Goal: Task Accomplishment & Management: Manage account settings

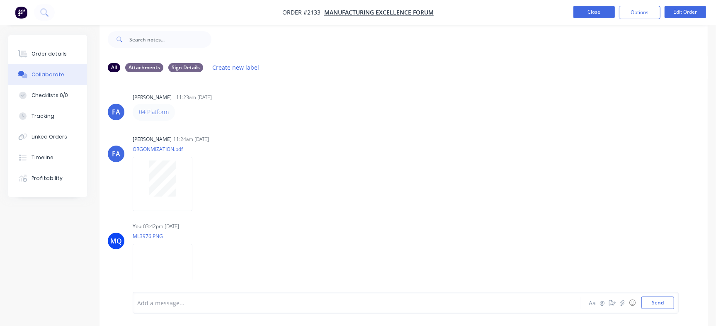
click at [589, 7] on button "Close" at bounding box center [594, 12] width 41 height 12
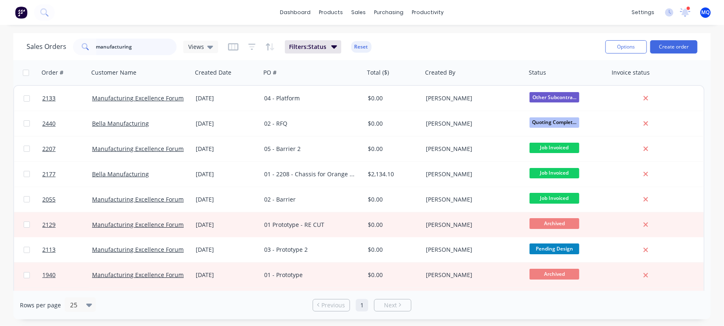
click at [153, 46] on input "manufacturing" at bounding box center [136, 47] width 81 height 17
type input "infrabuild"
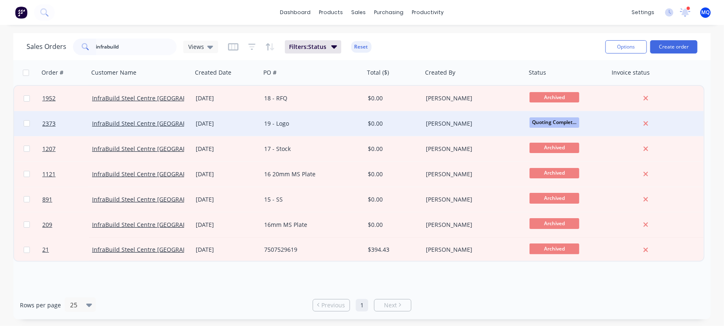
click at [292, 124] on div "19 - Logo" at bounding box center [310, 123] width 92 height 8
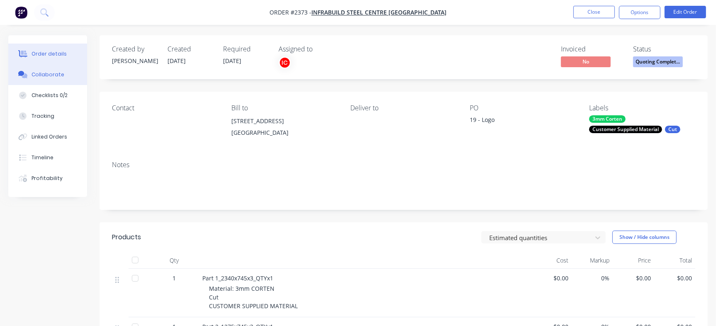
click at [56, 73] on div "Collaborate" at bounding box center [48, 74] width 33 height 7
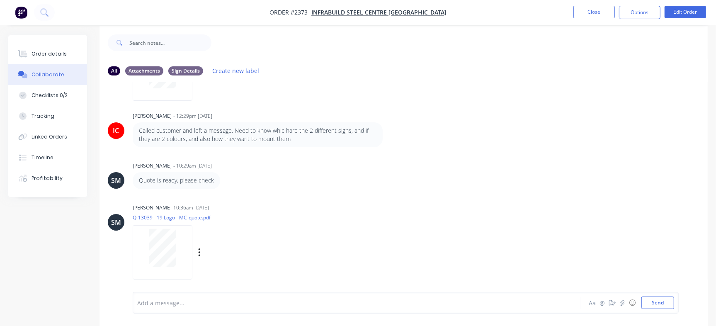
scroll to position [12, 0]
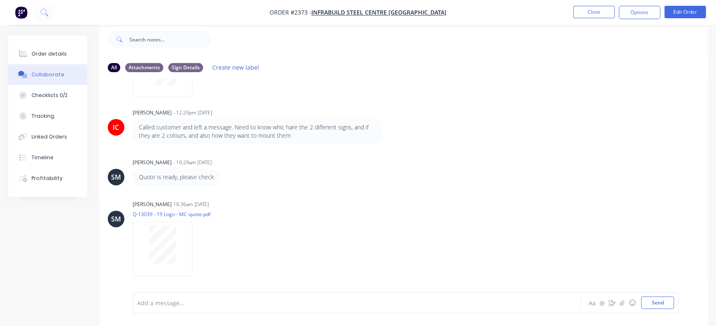
click at [212, 303] on div at bounding box center [339, 303] width 402 height 9
click at [217, 298] on div "Quote accepted" at bounding box center [338, 303] width 403 height 12
click at [208, 305] on div "Quote accepted" at bounding box center [339, 303] width 402 height 9
click at [655, 304] on button "Send" at bounding box center [658, 303] width 33 height 12
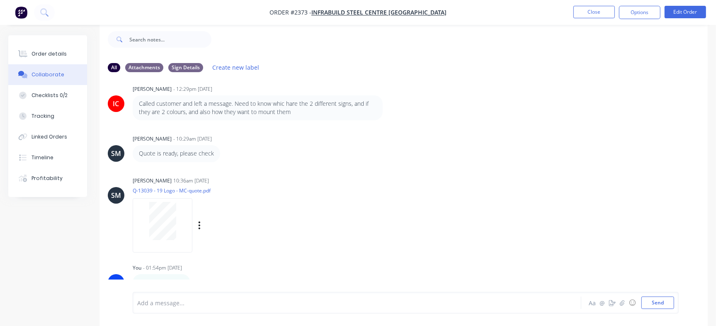
scroll to position [235, 0]
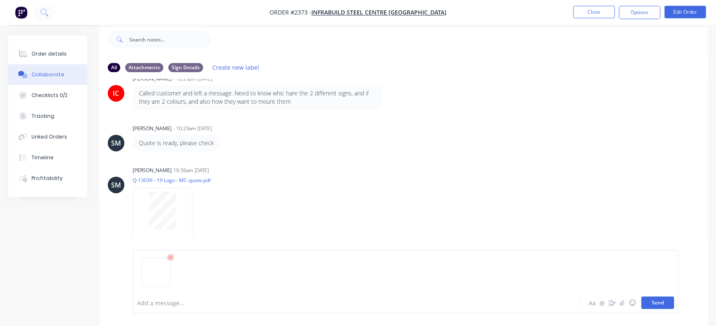
click at [667, 305] on button "Send" at bounding box center [658, 303] width 33 height 12
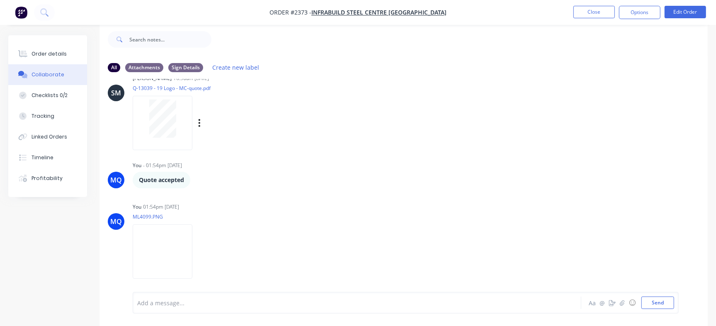
scroll to position [329, 0]
click at [138, 251] on img at bounding box center [163, 249] width 60 height 54
click at [173, 252] on img at bounding box center [163, 249] width 60 height 54
click at [267, 304] on div at bounding box center [339, 303] width 402 height 9
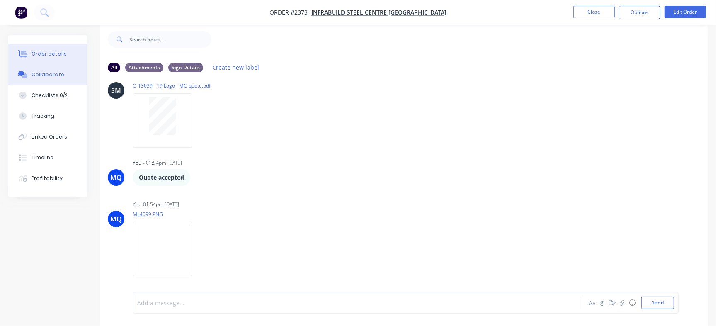
click at [70, 56] on button "Order details" at bounding box center [47, 54] width 79 height 21
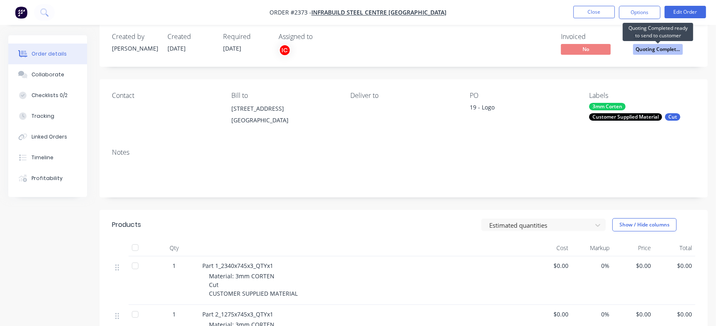
click at [656, 49] on span "Quoting Complet..." at bounding box center [658, 49] width 50 height 10
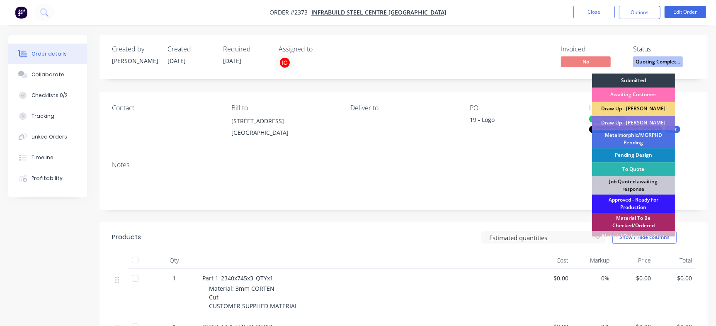
click at [643, 107] on div "Draw Up - [PERSON_NAME]" at bounding box center [633, 109] width 83 height 14
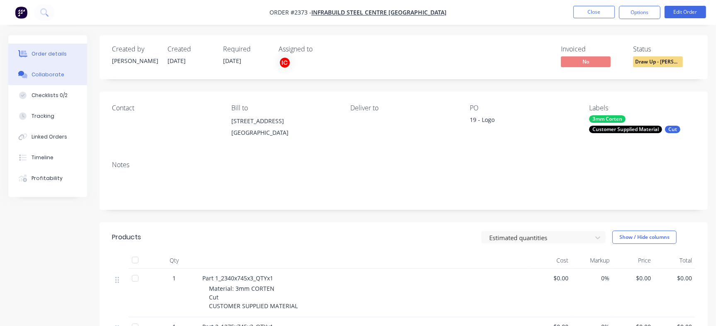
click at [43, 67] on button "Collaborate" at bounding box center [47, 74] width 79 height 21
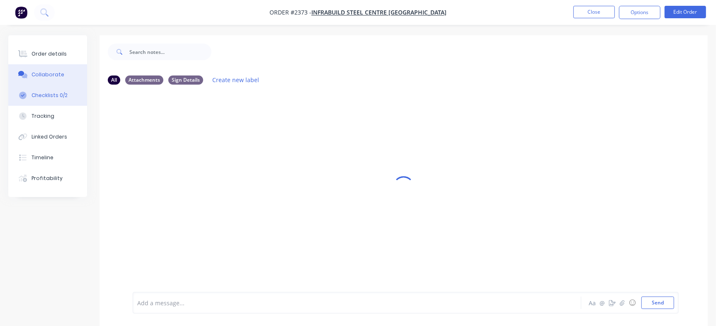
click at [72, 94] on button "Checklists 0/2" at bounding box center [47, 95] width 79 height 21
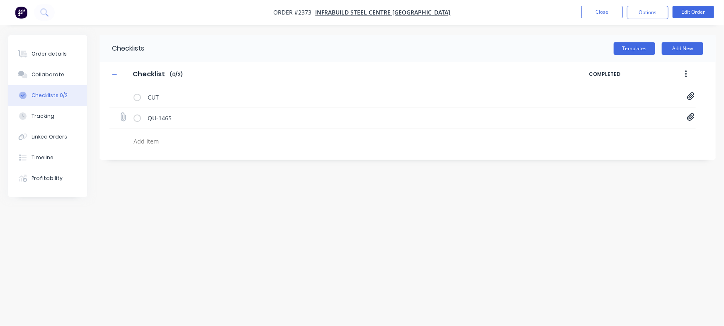
click at [691, 117] on icon at bounding box center [690, 117] width 7 height 8
click at [608, 133] on link "Quote QU1465.pdf" at bounding box center [624, 135] width 97 height 9
click at [73, 50] on button "Order details" at bounding box center [47, 54] width 79 height 21
type textarea "x"
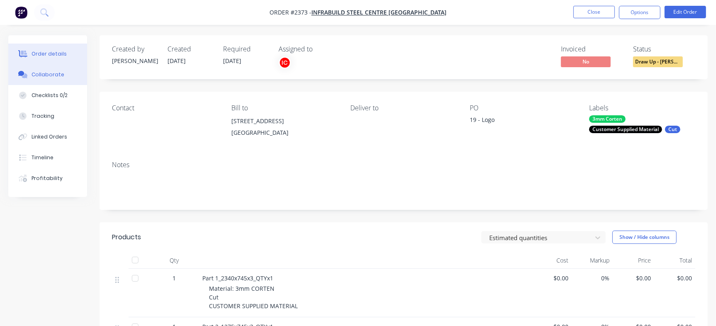
click at [53, 83] on button "Collaborate" at bounding box center [47, 74] width 79 height 21
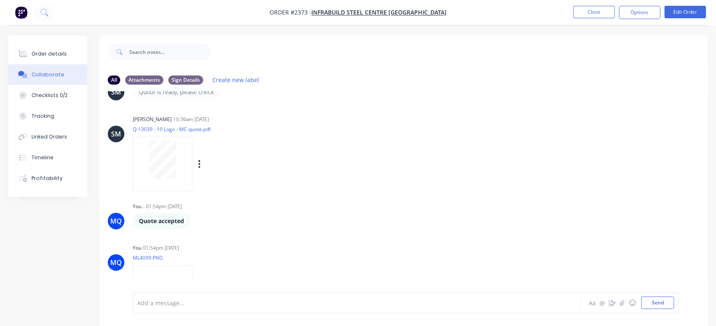
scroll to position [329, 0]
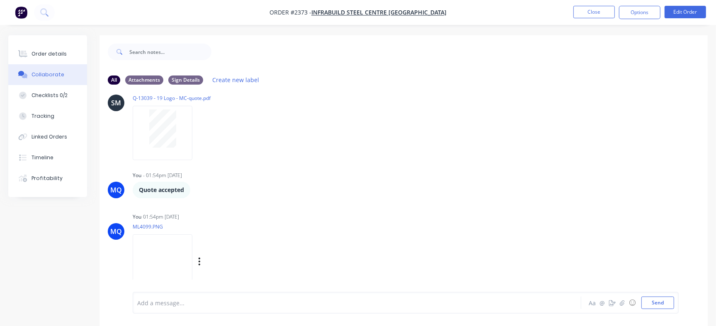
click at [319, 243] on div "You 01:54pm [DATE] ML4099.PNG Labels Download Delete" at bounding box center [262, 248] width 259 height 75
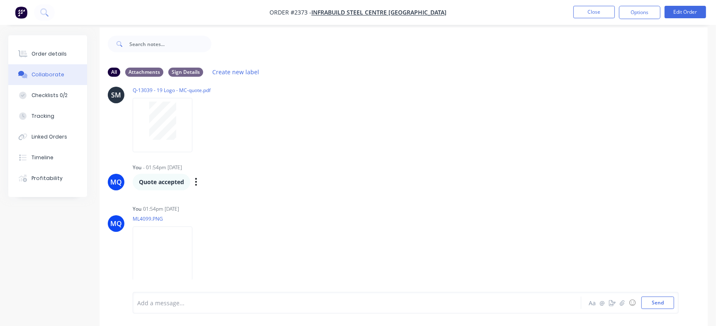
scroll to position [12, 0]
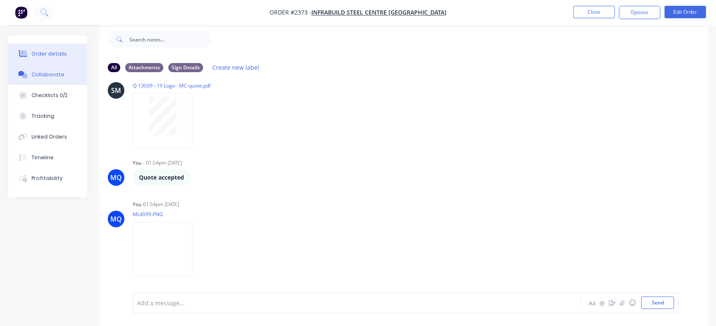
click at [73, 52] on button "Order details" at bounding box center [47, 54] width 79 height 21
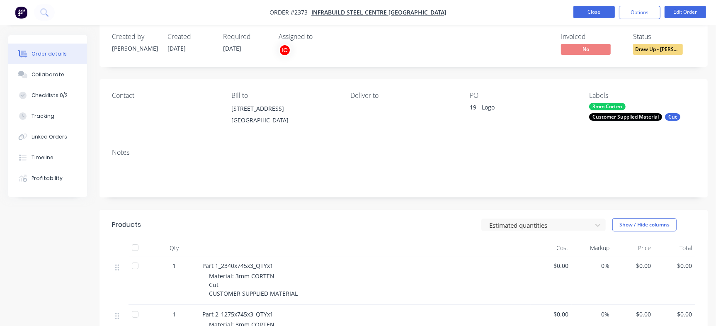
click at [599, 12] on button "Close" at bounding box center [594, 12] width 41 height 12
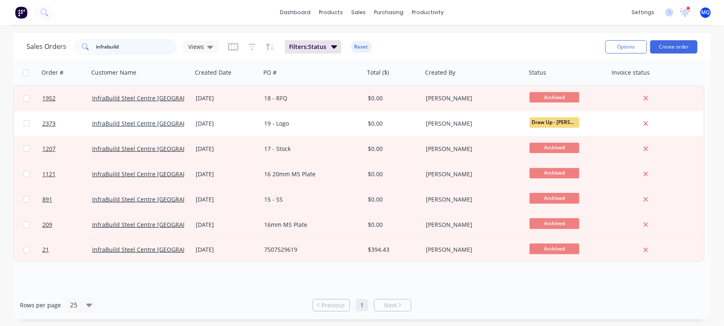
click at [125, 47] on input "infrabuild" at bounding box center [136, 47] width 81 height 17
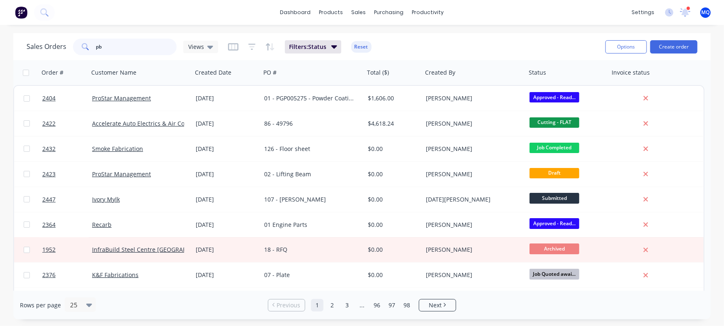
type input "pb"
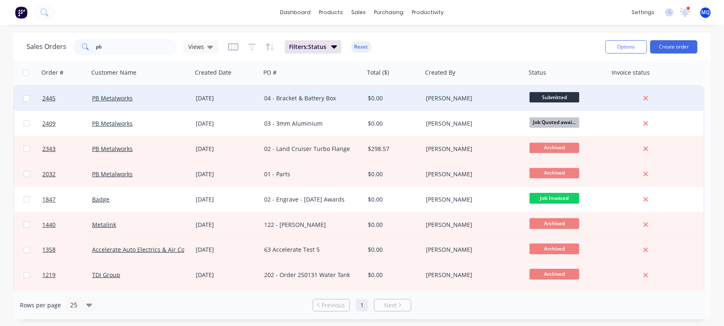
click at [217, 96] on div "[DATE]" at bounding box center [227, 98] width 62 height 8
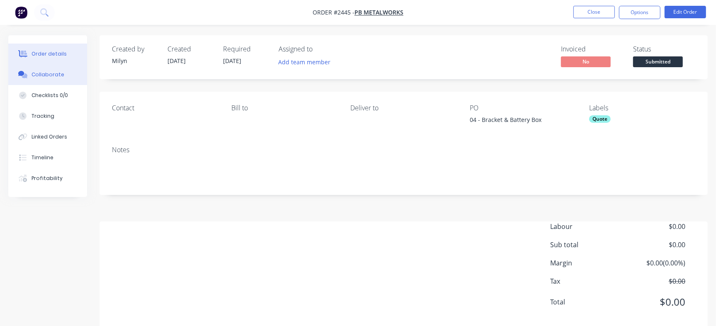
click at [69, 77] on button "Collaborate" at bounding box center [47, 74] width 79 height 21
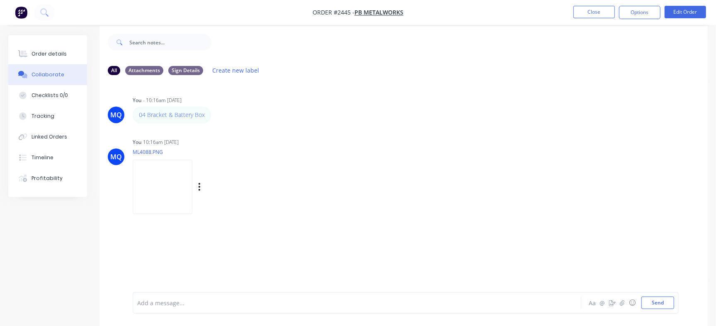
scroll to position [12, 0]
click at [178, 181] on img at bounding box center [163, 184] width 60 height 54
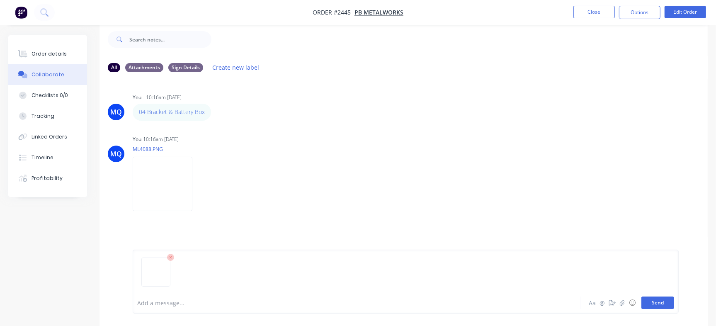
click at [656, 302] on button "Send" at bounding box center [658, 303] width 33 height 12
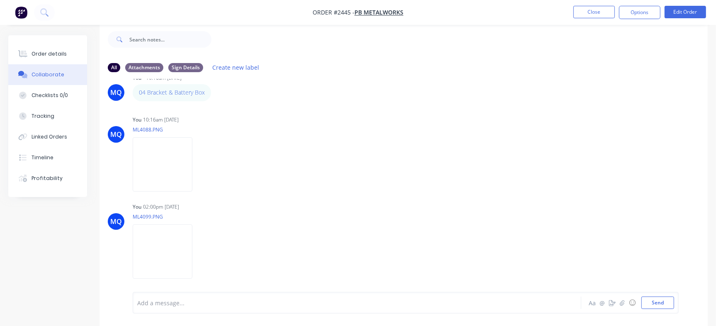
scroll to position [22, 0]
click at [178, 173] on img at bounding box center [163, 162] width 60 height 54
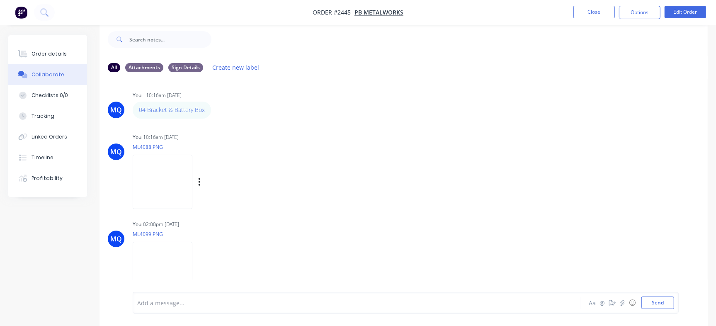
scroll to position [0, 0]
click at [192, 278] on img at bounding box center [163, 271] width 60 height 54
click at [50, 51] on div "Order details" at bounding box center [49, 53] width 35 height 7
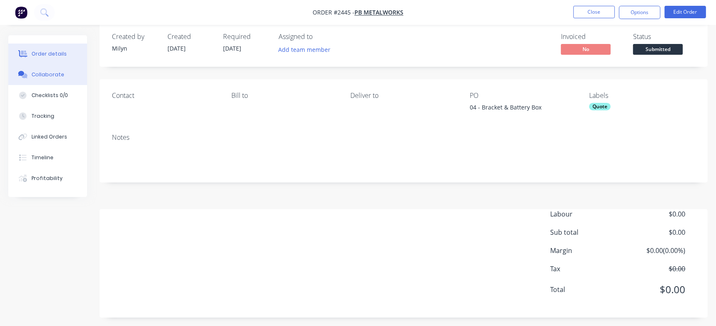
click at [56, 71] on button "Collaborate" at bounding box center [47, 74] width 79 height 21
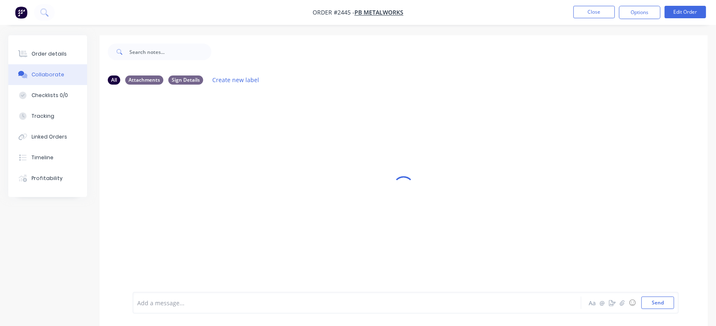
drag, startPoint x: 679, startPoint y: 193, endPoint x: 645, endPoint y: 185, distance: 34.9
click at [679, 193] on div at bounding box center [404, 186] width 608 height 303
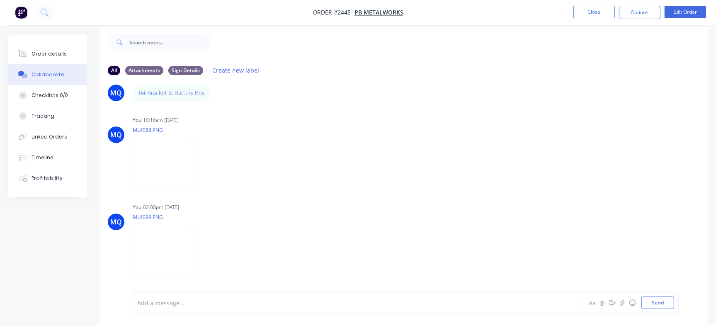
scroll to position [12, 0]
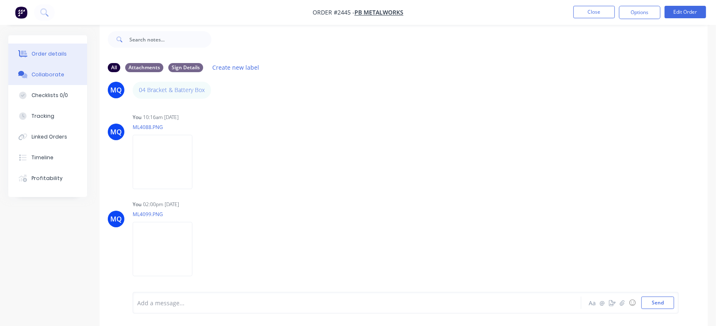
click at [61, 48] on button "Order details" at bounding box center [47, 54] width 79 height 21
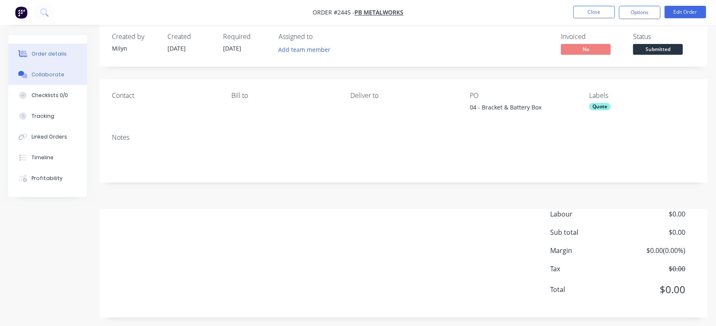
click at [57, 73] on div "Collaborate" at bounding box center [48, 74] width 33 height 7
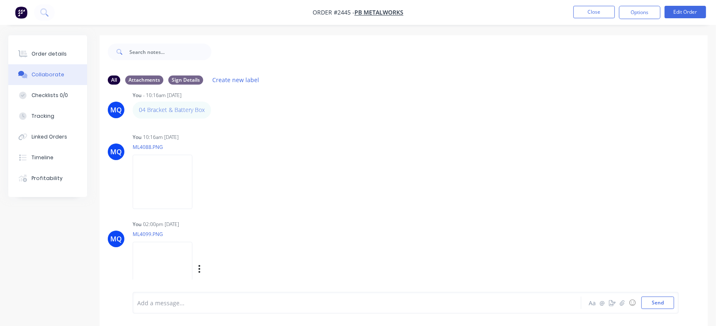
scroll to position [22, 0]
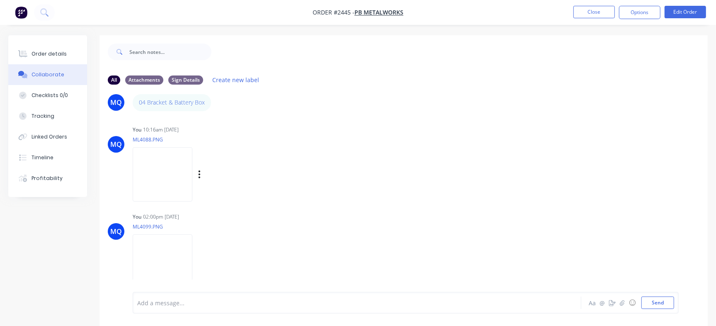
click at [178, 169] on img at bounding box center [163, 174] width 60 height 54
click at [201, 259] on icon "button" at bounding box center [199, 262] width 2 height 10
click at [243, 276] on button "Delete" at bounding box center [253, 281] width 93 height 19
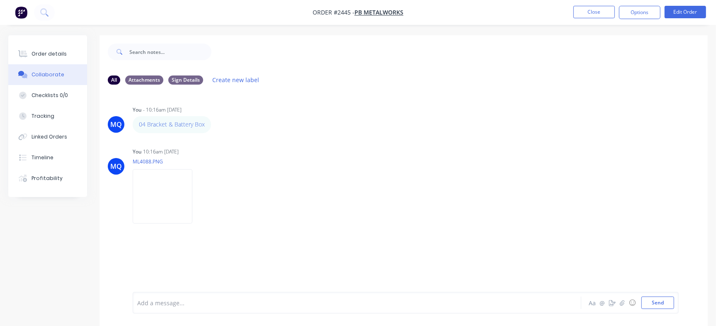
click at [640, 96] on div "MQ You - 10:16am [DATE] 04 Bracket & Battery Box Labels Edit Delete MQ You 10:1…" at bounding box center [404, 191] width 608 height 201
click at [618, 149] on div "MQ You 10:16am [DATE] ML4088.PNG Labels Download Delete" at bounding box center [404, 183] width 608 height 75
click at [370, 231] on div "MQ You - 10:16am [DATE] 04 Bracket & Battery Box Labels Edit Delete MQ You 10:1…" at bounding box center [404, 191] width 608 height 201
click at [168, 203] on img at bounding box center [163, 196] width 60 height 54
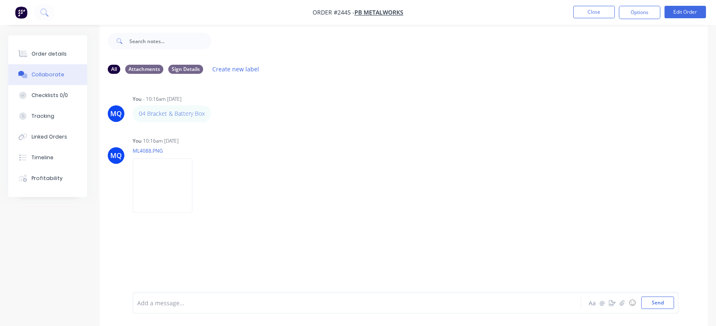
scroll to position [12, 0]
click at [638, 145] on div "MQ You 10:16am [DATE] ML4088.PNG Labels Download Delete" at bounding box center [404, 170] width 608 height 75
click at [168, 257] on icon at bounding box center [170, 257] width 7 height 7
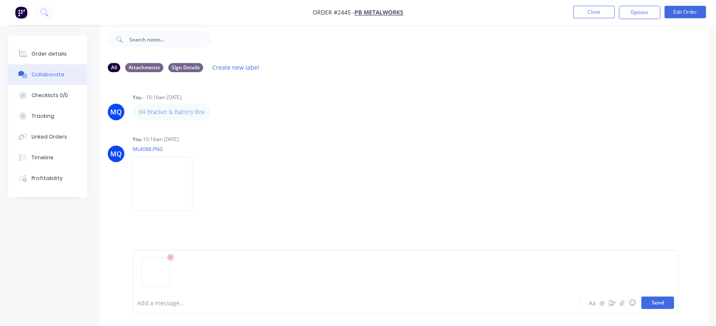
click at [664, 304] on button "Send" at bounding box center [658, 303] width 33 height 12
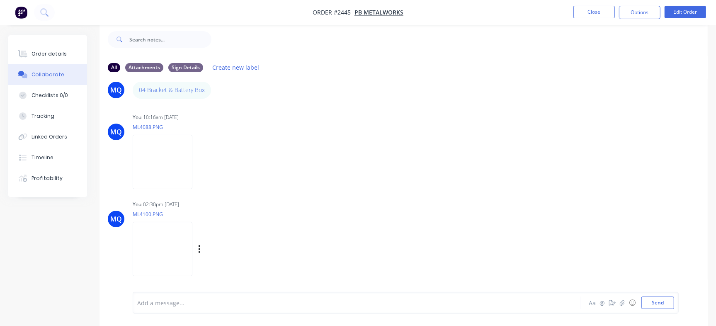
click at [192, 257] on img at bounding box center [163, 249] width 60 height 54
click at [70, 56] on button "Order details" at bounding box center [47, 54] width 79 height 21
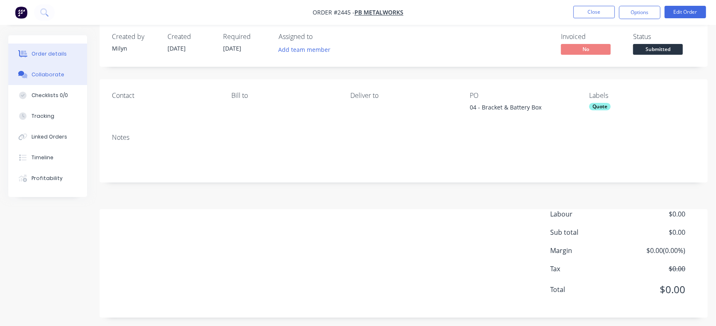
click at [77, 79] on button "Collaborate" at bounding box center [47, 74] width 79 height 21
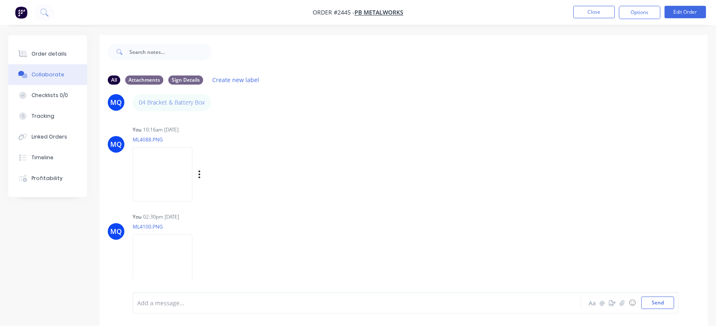
scroll to position [12, 0]
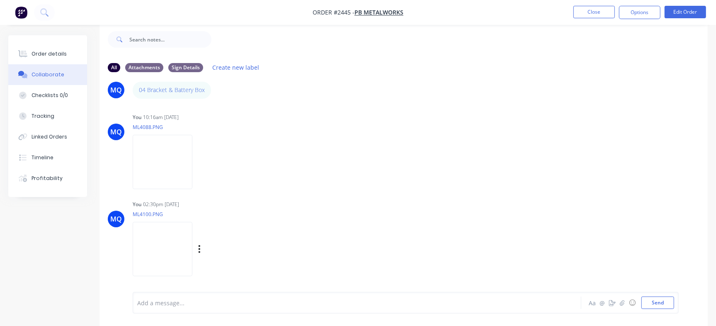
click at [182, 249] on img at bounding box center [163, 249] width 60 height 54
click at [227, 302] on div at bounding box center [339, 303] width 402 height 9
click at [192, 254] on img at bounding box center [163, 249] width 60 height 54
click at [192, 181] on img at bounding box center [163, 162] width 60 height 54
click at [192, 260] on img at bounding box center [163, 249] width 60 height 54
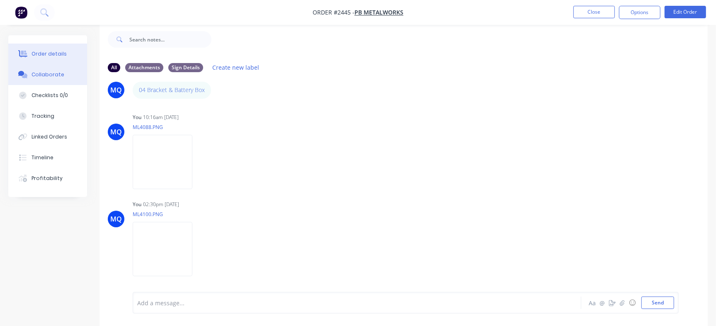
click at [64, 54] on button "Order details" at bounding box center [47, 54] width 79 height 21
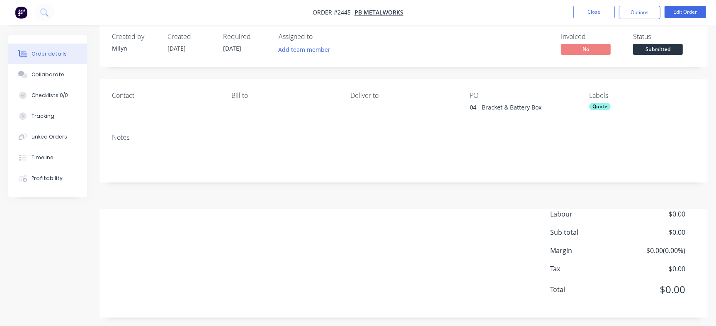
click at [68, 73] on button "Collaborate" at bounding box center [47, 74] width 79 height 21
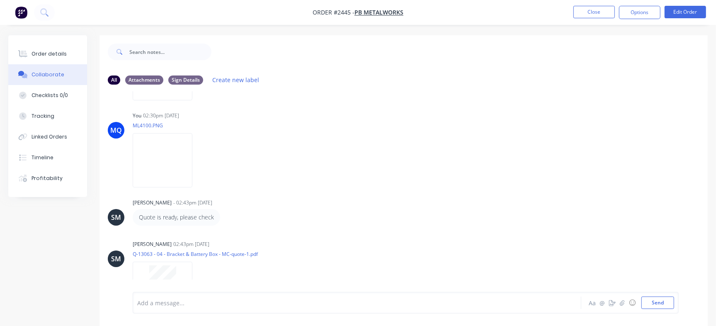
scroll to position [151, 0]
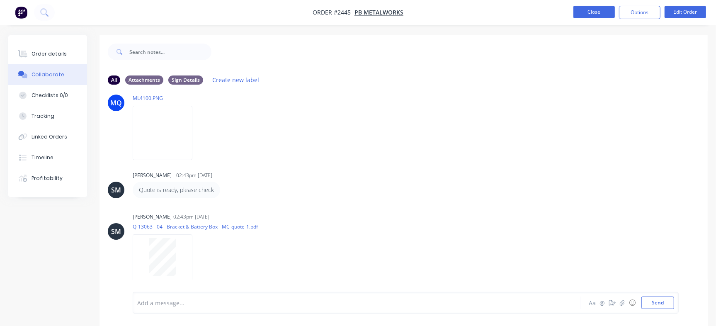
click at [597, 11] on button "Close" at bounding box center [594, 12] width 41 height 12
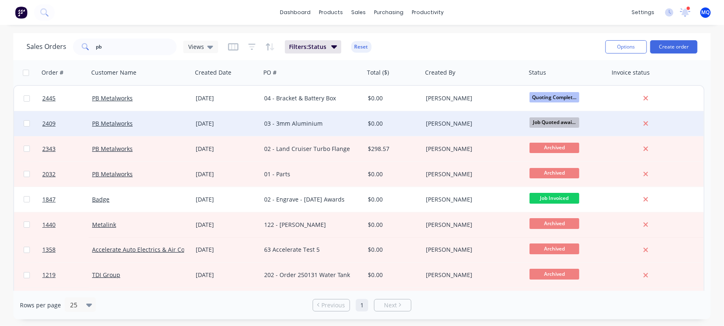
click at [304, 121] on div "03 - 3mm Aluminium" at bounding box center [310, 123] width 92 height 8
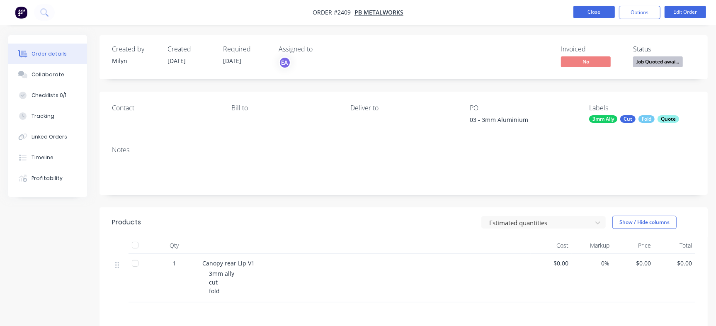
click at [586, 9] on button "Close" at bounding box center [594, 12] width 41 height 12
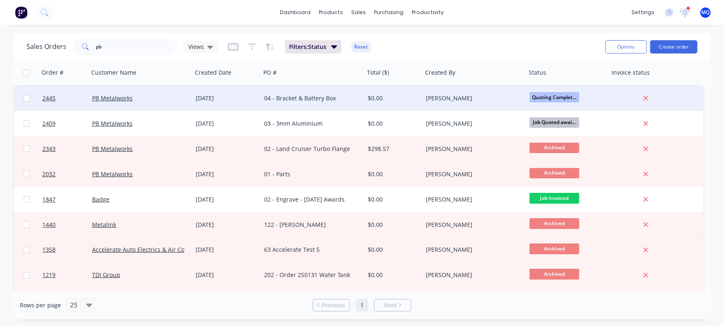
click at [282, 99] on div "04 - Bracket & Battery Box" at bounding box center [310, 98] width 92 height 8
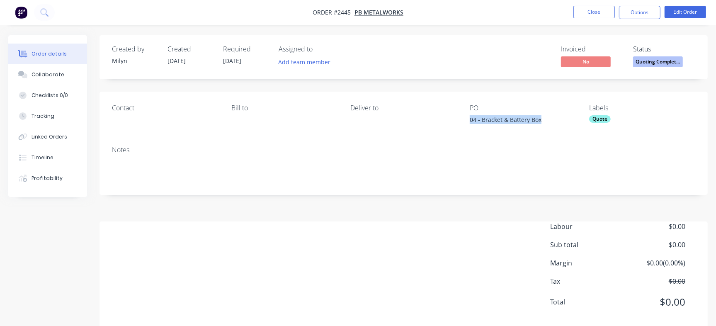
drag, startPoint x: 468, startPoint y: 121, endPoint x: 550, endPoint y: 117, distance: 82.3
click at [550, 117] on div "Contact Bill to Deliver to PO 04 - Bracket & Battery Box Labels Quote" at bounding box center [404, 116] width 608 height 48
copy div "04 - Bracket & Battery Box"
click at [58, 88] on button "Checklists 0/0" at bounding box center [47, 95] width 79 height 21
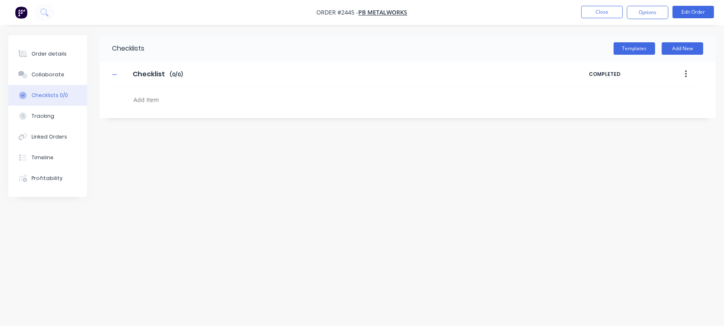
click at [156, 97] on textarea at bounding box center [318, 100] width 377 height 12
paste textarea "QU-1467"
type textarea "x"
type textarea "QU-1467"
type textarea "x"
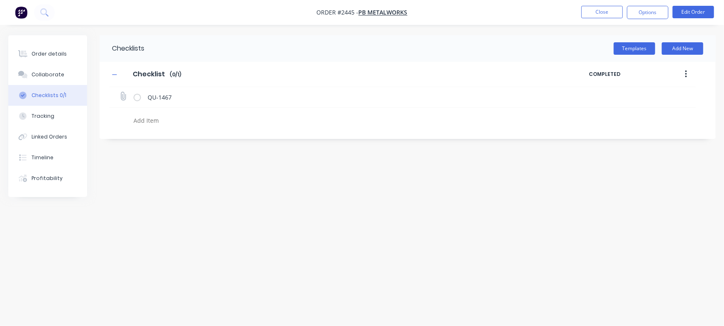
type textarea "x"
click at [123, 96] on icon at bounding box center [123, 96] width 11 height 11
click at [119, 92] on input "file" at bounding box center [119, 92] width 0 height 0
click at [124, 96] on icon at bounding box center [123, 96] width 11 height 11
click at [119, 92] on input "file" at bounding box center [119, 92] width 0 height 0
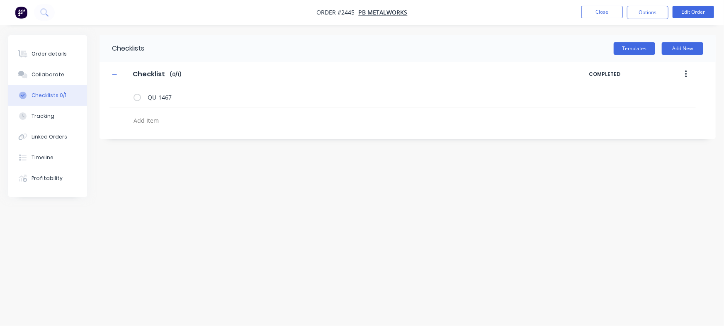
type input "C:\fakepath\Quote QU1467.pdf"
click at [163, 119] on textarea at bounding box center [318, 120] width 377 height 12
type textarea "x"
type textarea "C"
type textarea "x"
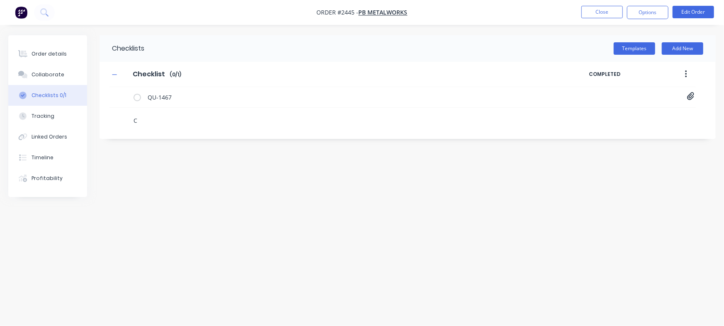
type textarea "Cu"
type textarea "x"
type textarea "Cut"
type textarea "x"
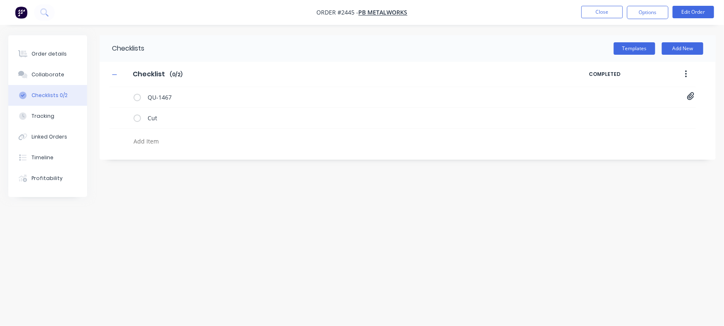
type textarea "x"
type textarea "F"
type textarea "x"
type textarea "Fo"
type textarea "x"
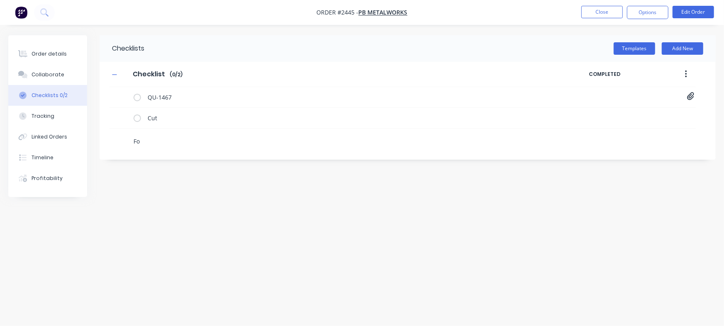
type textarea "Fol"
type textarea "x"
type textarea "Fold"
type textarea "x"
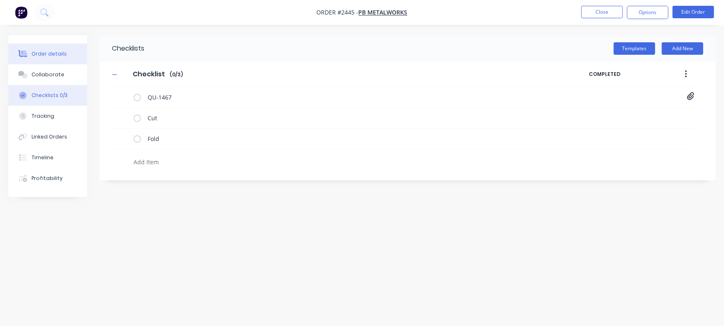
type textarea "x"
click at [37, 58] on button "Order details" at bounding box center [47, 54] width 79 height 21
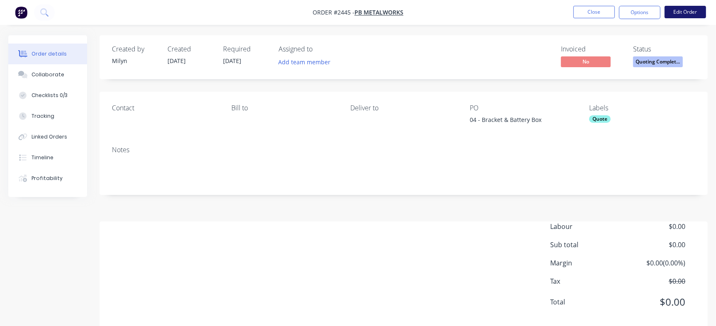
click at [692, 13] on button "Edit Order" at bounding box center [685, 12] width 41 height 12
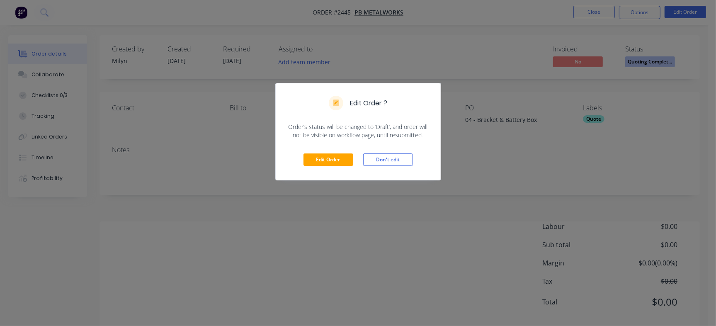
click at [330, 150] on div "Edit Order Don't edit" at bounding box center [358, 159] width 165 height 41
click at [331, 158] on button "Edit Order" at bounding box center [329, 159] width 50 height 12
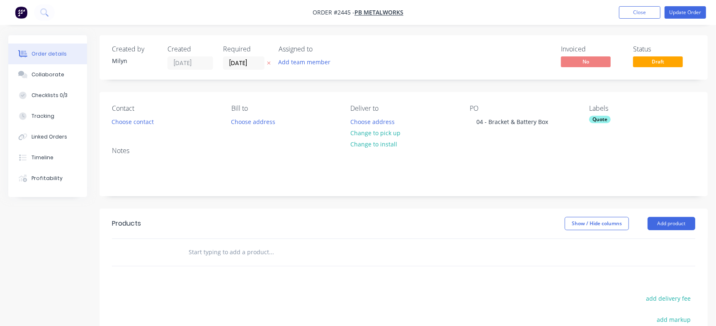
click at [200, 252] on input "text" at bounding box center [271, 252] width 166 height 17
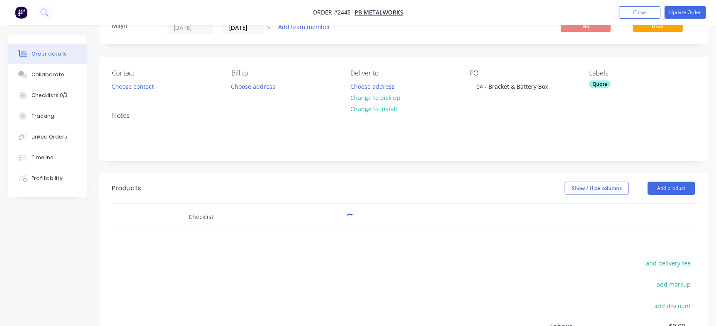
scroll to position [52, 0]
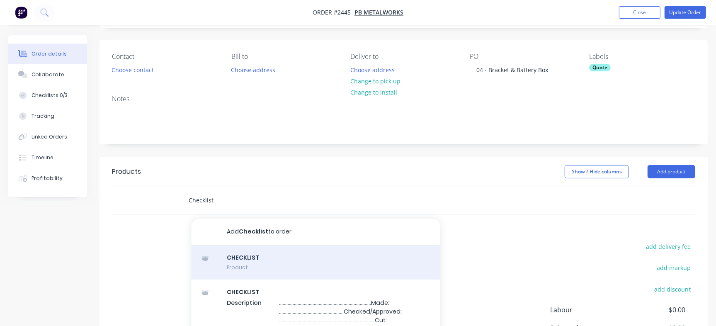
type input "Checklist"
click at [286, 262] on div "CHECKLIST Product" at bounding box center [316, 262] width 249 height 35
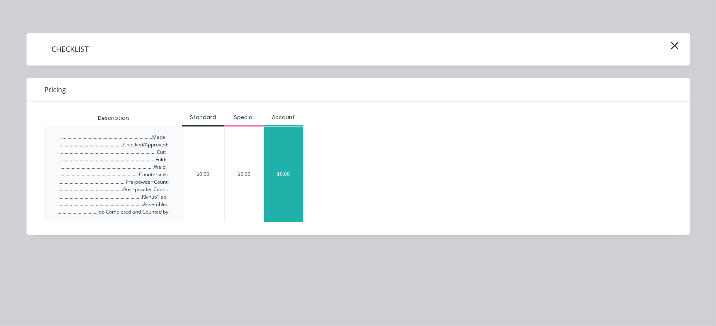
click at [267, 174] on div "$0.00" at bounding box center [283, 174] width 39 height 95
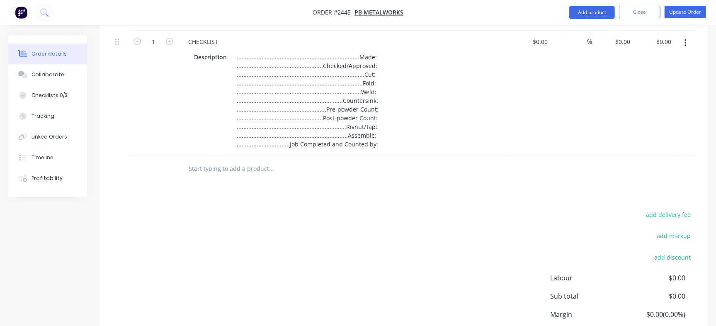
scroll to position [259, 0]
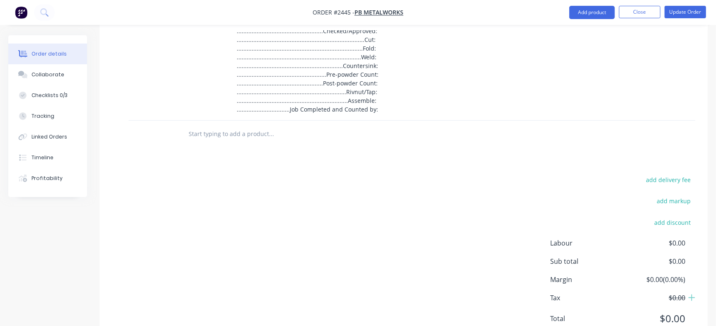
click at [208, 135] on input "text" at bounding box center [271, 134] width 166 height 17
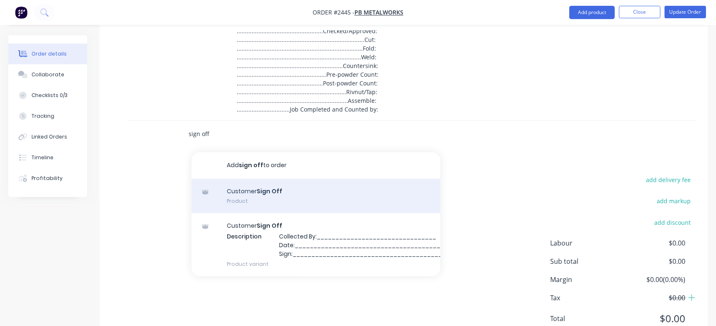
type input "sign off"
click at [282, 188] on div "Customer Sign Off Product" at bounding box center [316, 196] width 249 height 35
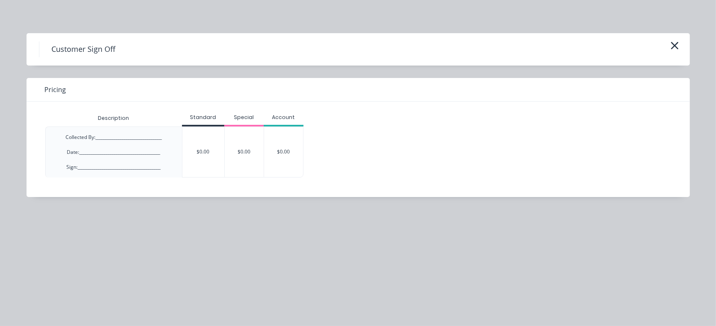
click at [275, 152] on div "$0.00" at bounding box center [283, 152] width 39 height 50
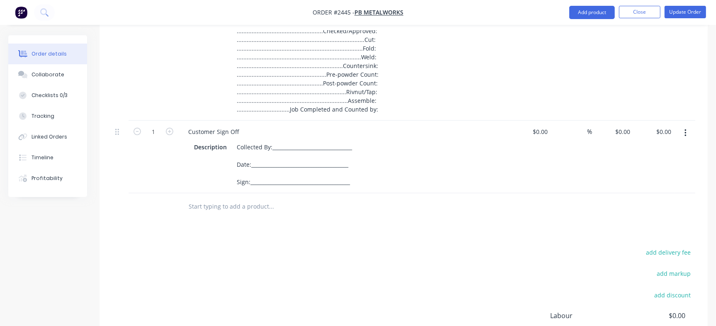
click at [233, 210] on input "text" at bounding box center [271, 206] width 166 height 17
paste input "[PERSON_NAME] table bracket"
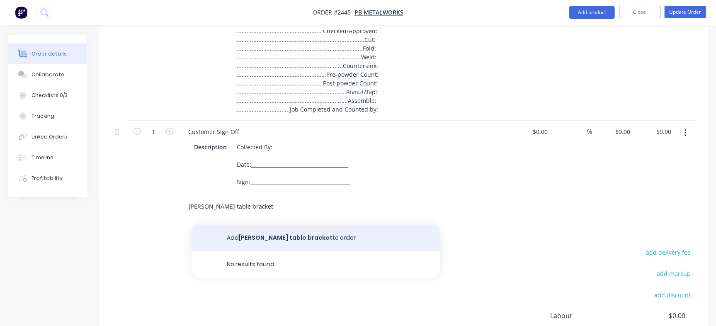
type input "[PERSON_NAME] table bracket"
click at [260, 238] on button "Add [PERSON_NAME] table bracket to order" at bounding box center [316, 238] width 249 height 27
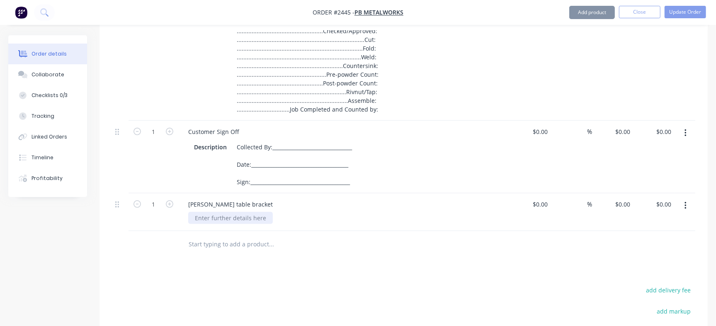
click at [242, 221] on div at bounding box center [230, 218] width 85 height 12
click at [241, 214] on div at bounding box center [230, 218] width 85 height 12
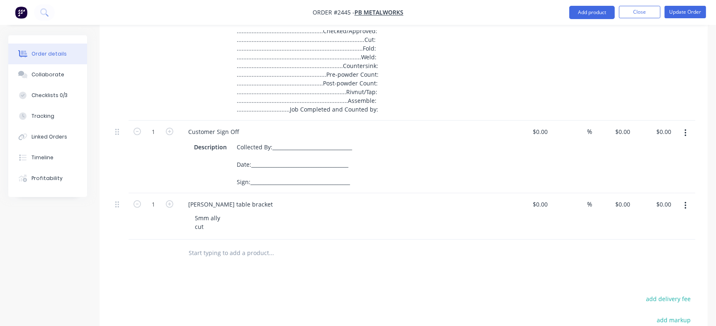
click at [228, 250] on input "text" at bounding box center [271, 253] width 166 height 17
paste input "Battery and electrical tray"
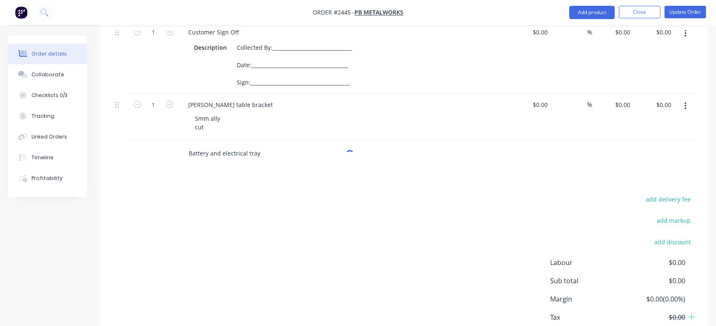
scroll to position [411, 0]
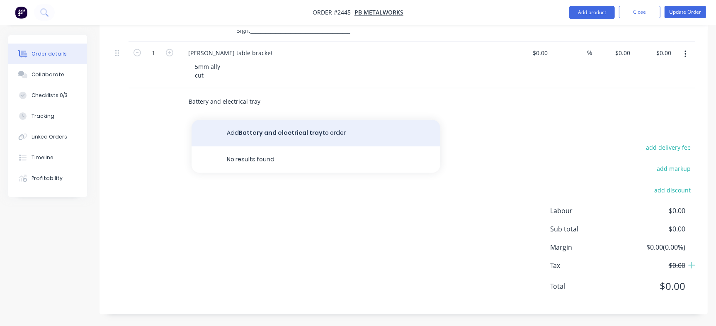
type input "Battery and electrical tray"
click at [232, 123] on button "Add Battery and electrical tray to order" at bounding box center [316, 133] width 249 height 27
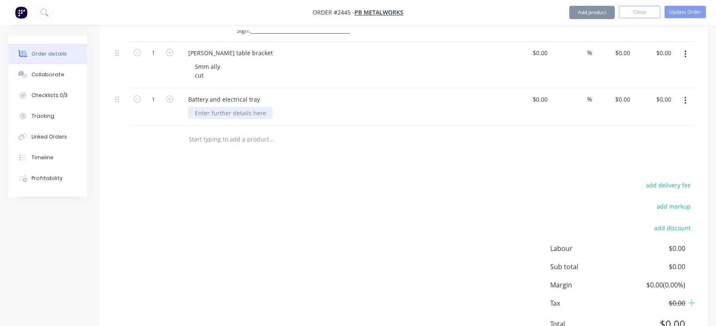
click at [216, 109] on div at bounding box center [230, 113] width 85 height 12
click at [215, 112] on div at bounding box center [230, 113] width 85 height 12
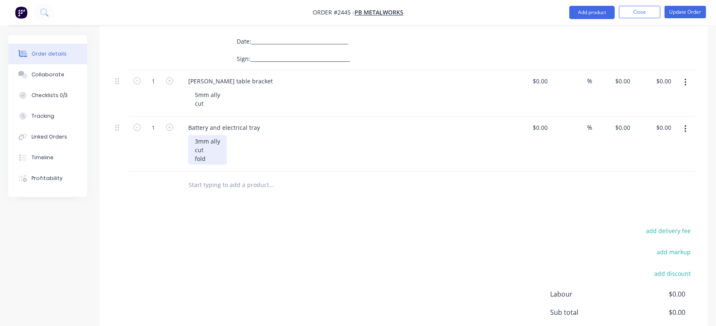
scroll to position [359, 0]
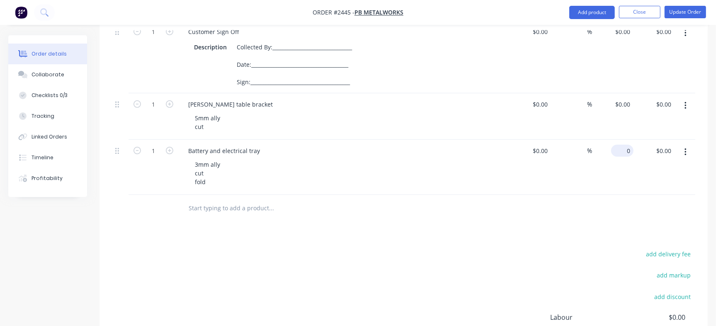
click at [621, 152] on div "0 $0.00" at bounding box center [613, 167] width 41 height 55
paste input "187.68"
type input "$187.68"
type input "187.68"
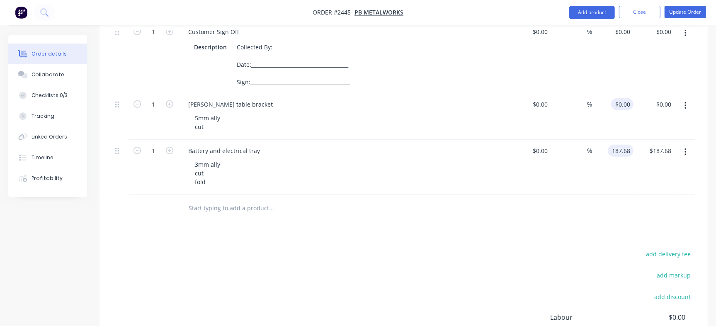
type input "0"
type input "$187.68"
click at [618, 98] on div "0 0" at bounding box center [613, 116] width 41 height 46
paste input "42.87"
click at [514, 268] on div "add delivery fee add markup add discount Labour $0.00 Sub total $187.68 Margin …" at bounding box center [404, 328] width 584 height 160
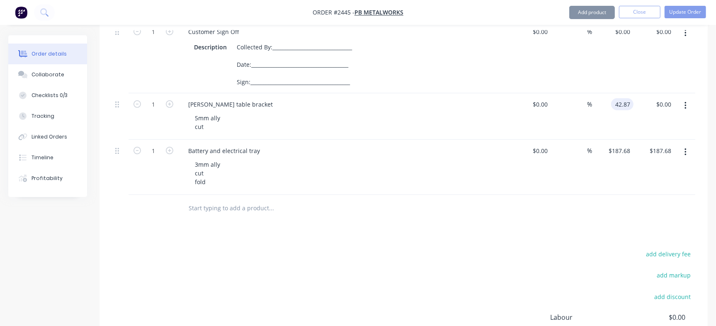
type input "$42.87"
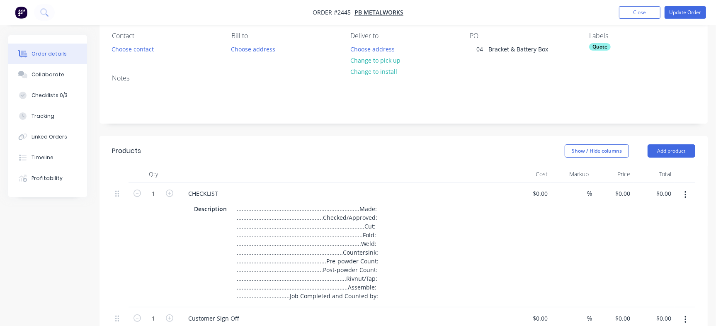
scroll to position [0, 0]
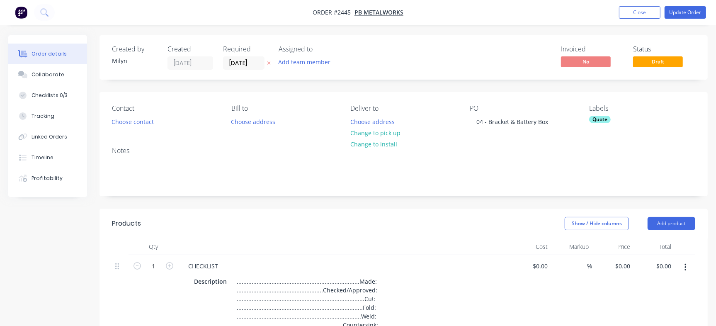
click at [600, 122] on div "Quote" at bounding box center [600, 119] width 22 height 7
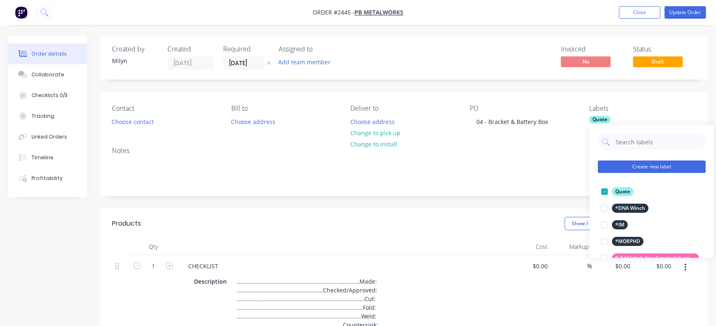
drag, startPoint x: 609, startPoint y: 193, endPoint x: 629, endPoint y: 175, distance: 27.6
click at [608, 193] on div at bounding box center [604, 191] width 17 height 17
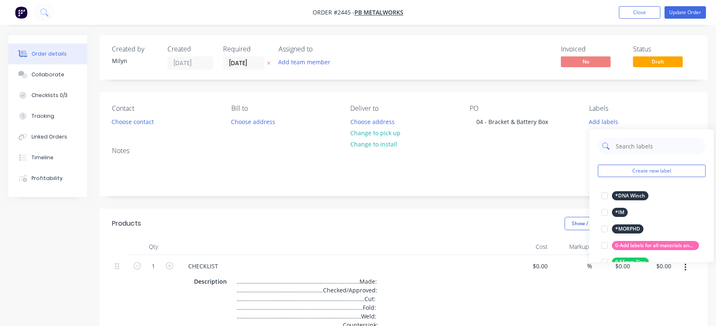
click at [642, 144] on input "text" at bounding box center [658, 146] width 87 height 17
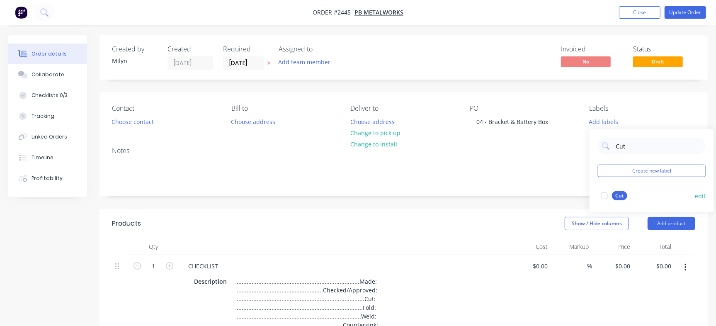
click at [618, 199] on div "Cut" at bounding box center [619, 195] width 15 height 9
click at [634, 146] on input "Cut" at bounding box center [658, 142] width 87 height 17
type input "Fold"
click at [604, 189] on div at bounding box center [604, 191] width 17 height 17
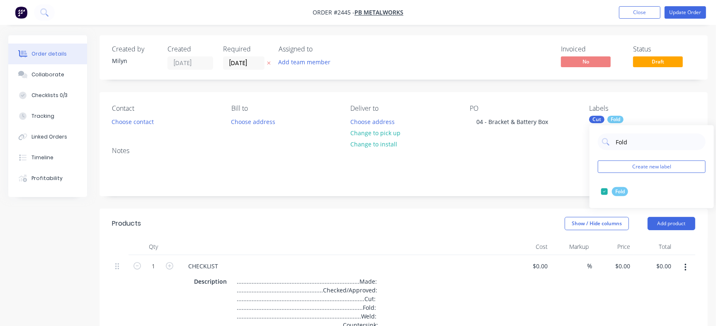
click at [487, 73] on div "Created by [PERSON_NAME] Created [DATE] Required [DATE] Assigned to Add team me…" at bounding box center [404, 57] width 608 height 44
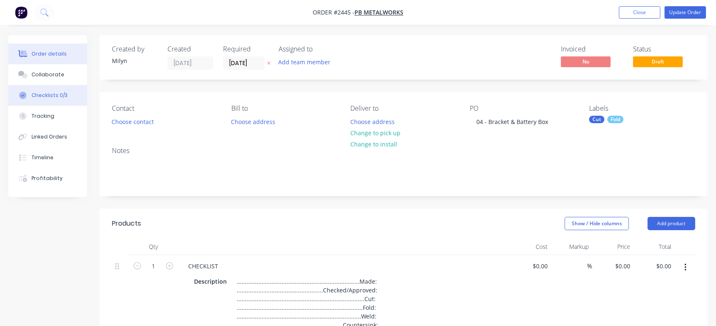
click at [48, 98] on div "Checklists 0/3" at bounding box center [50, 95] width 36 height 7
type textarea "x"
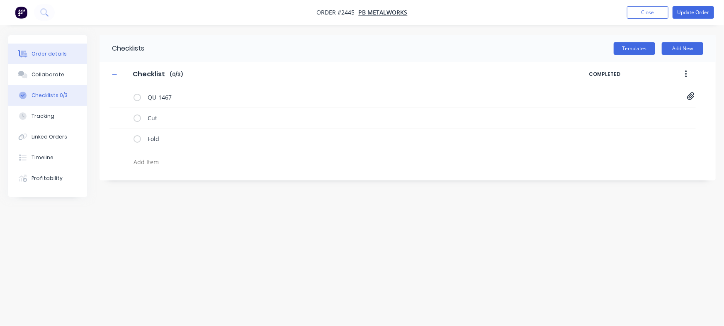
click at [63, 52] on button "Order details" at bounding box center [47, 54] width 79 height 21
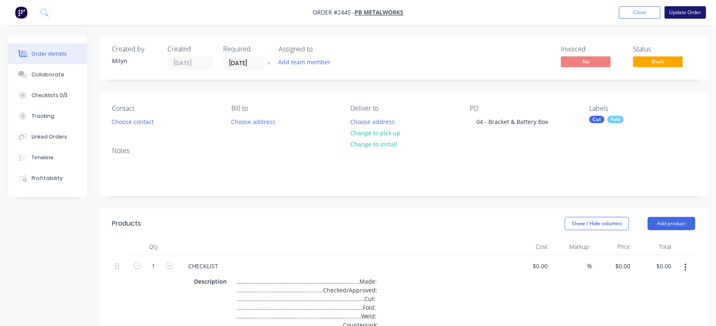
click at [693, 15] on button "Update Order" at bounding box center [685, 12] width 41 height 12
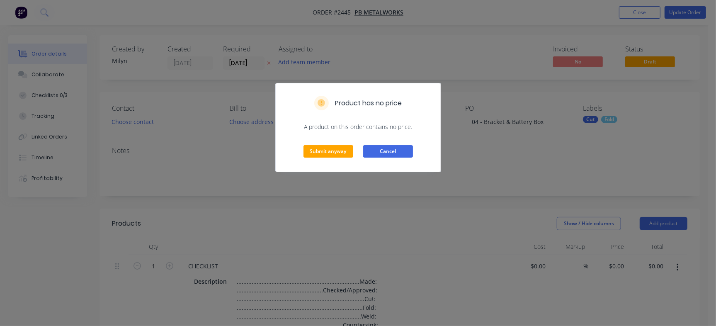
click at [385, 150] on button "Cancel" at bounding box center [388, 151] width 50 height 12
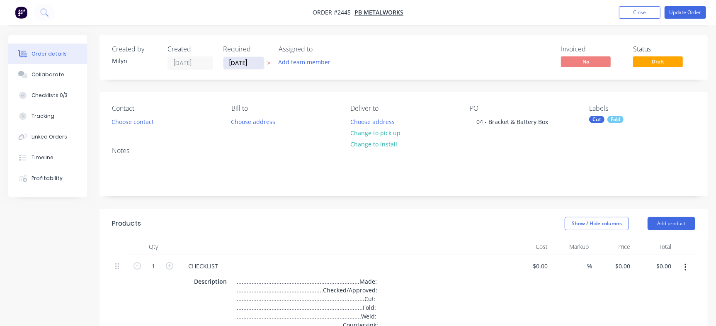
click at [241, 58] on input "[DATE]" at bounding box center [244, 63] width 41 height 12
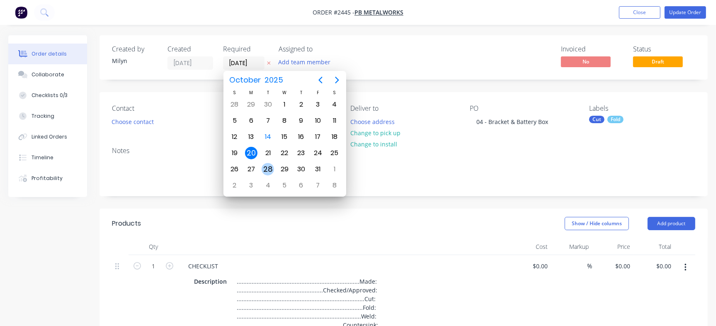
click at [269, 168] on div "28" at bounding box center [268, 169] width 12 height 12
type input "[DATE]"
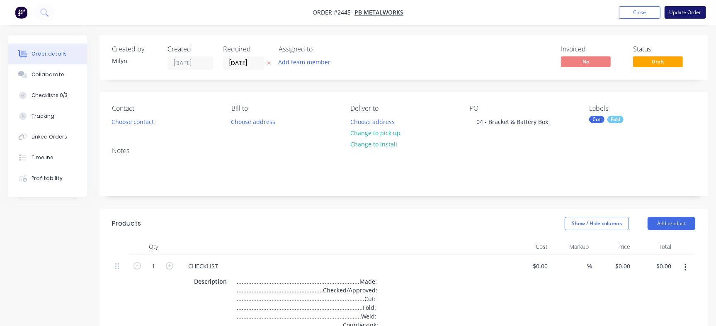
click at [685, 10] on button "Update Order" at bounding box center [685, 12] width 41 height 12
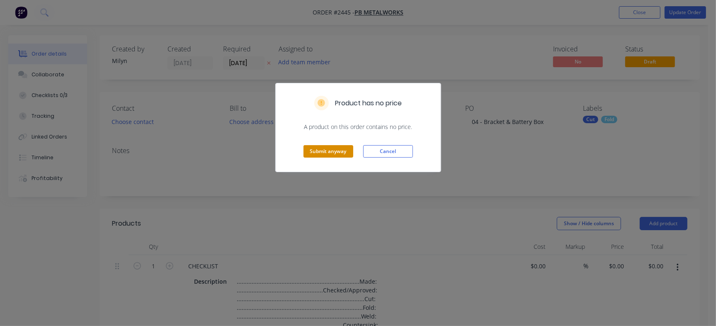
click at [324, 151] on button "Submit anyway" at bounding box center [329, 151] width 50 height 12
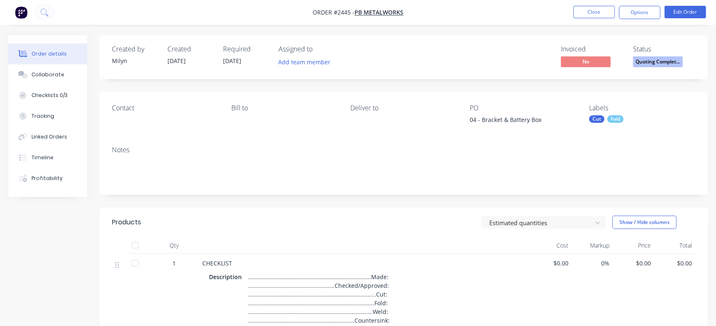
click at [678, 71] on div "Created by [PERSON_NAME] Created [DATE] Required [DATE] Assigned to Add team me…" at bounding box center [404, 57] width 608 height 44
click at [675, 68] on button "Quoting Complet..." at bounding box center [658, 62] width 50 height 12
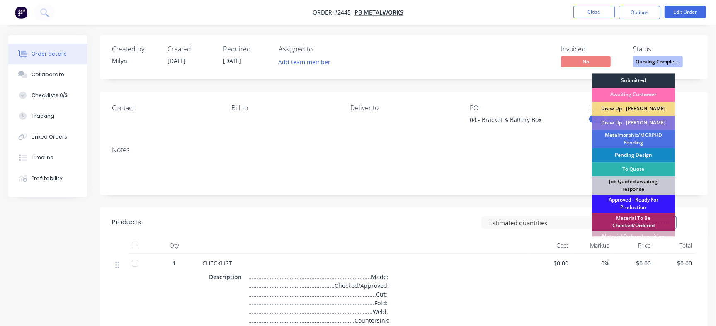
click at [631, 76] on div "Submitted" at bounding box center [633, 80] width 83 height 14
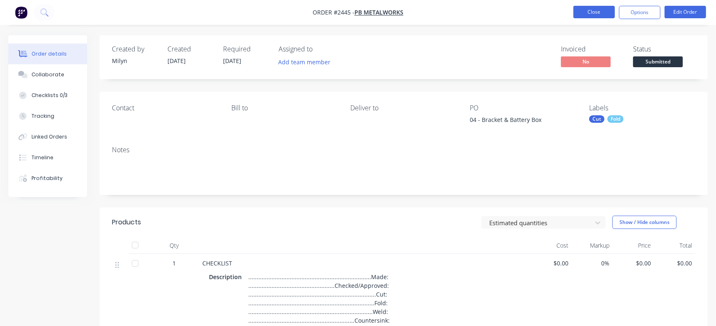
click at [592, 10] on button "Close" at bounding box center [594, 12] width 41 height 12
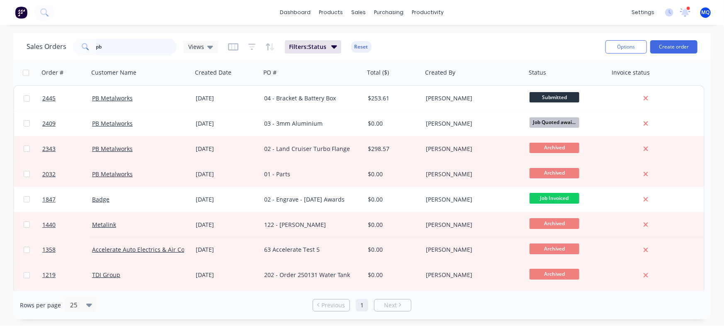
click at [122, 46] on input "pb" at bounding box center [136, 47] width 81 height 17
type input "macro"
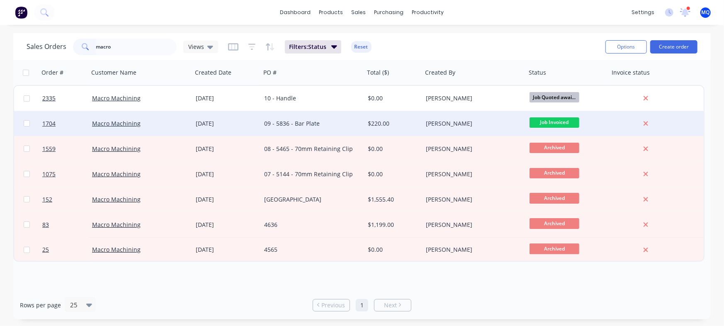
click at [307, 124] on div "09 - 5836 - Bar Plate" at bounding box center [310, 123] width 92 height 8
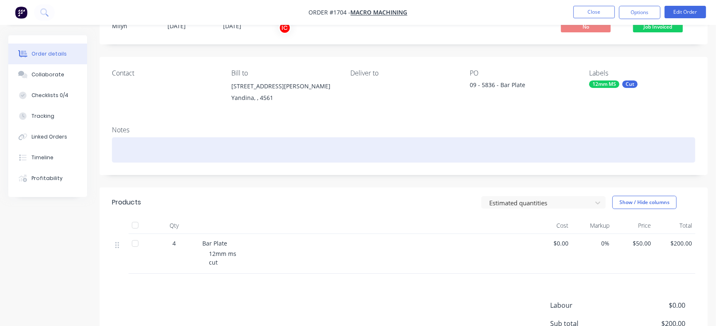
scroll to position [52, 0]
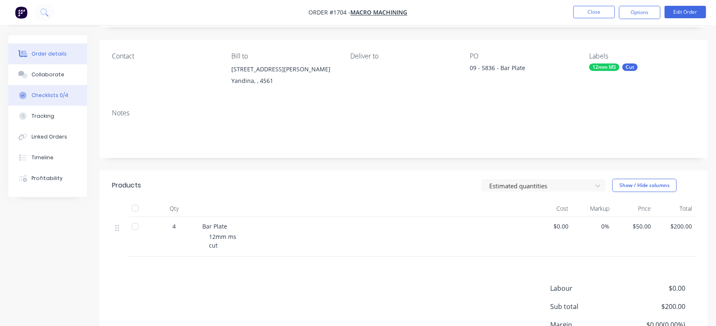
click at [42, 92] on div "Checklists 0/4" at bounding box center [50, 95] width 37 height 7
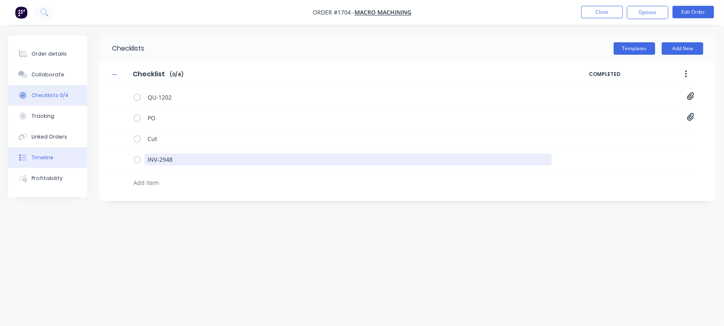
drag, startPoint x: 204, startPoint y: 162, endPoint x: 56, endPoint y: 162, distance: 148.1
click at [56, 162] on div "Order details Collaborate Checklists 0/4 Tracking Linked Orders Timeline Profit…" at bounding box center [362, 147] width 724 height 224
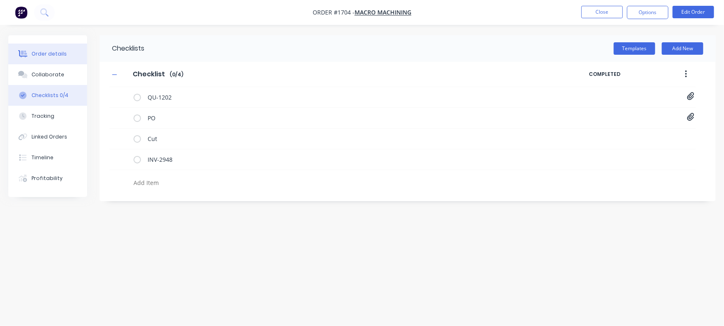
type textarea "x"
click at [42, 51] on div "Order details" at bounding box center [49, 53] width 35 height 7
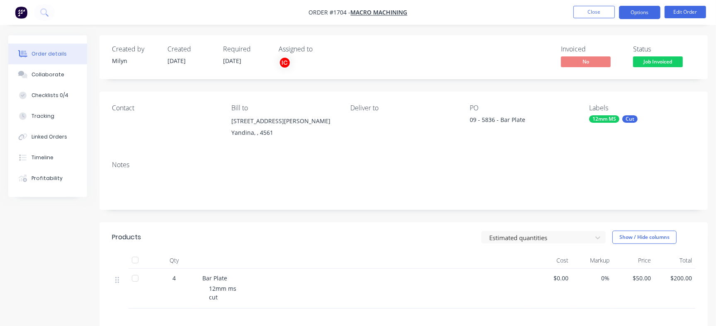
click at [640, 11] on button "Options" at bounding box center [639, 12] width 41 height 13
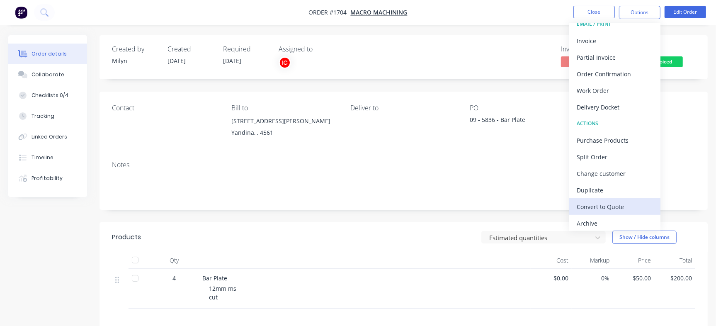
scroll to position [12, 0]
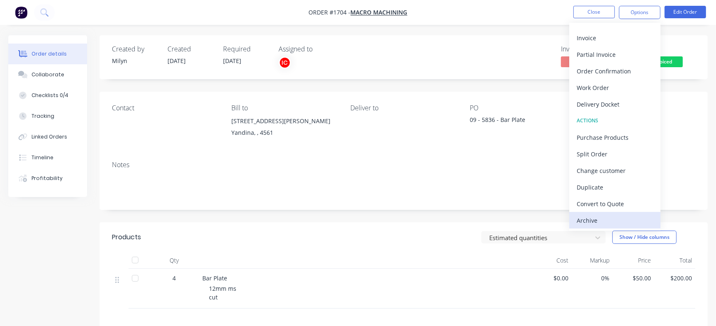
click at [599, 217] on div "Archive" at bounding box center [615, 220] width 76 height 12
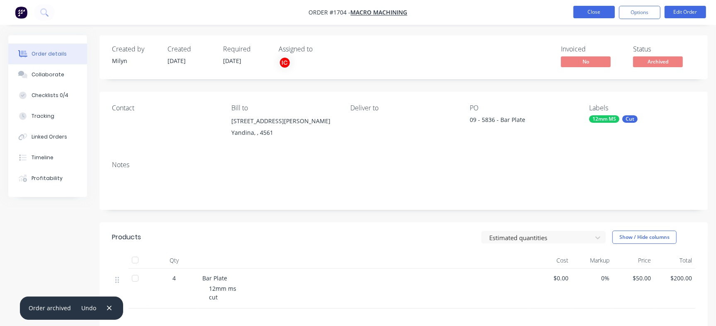
click at [594, 13] on button "Close" at bounding box center [594, 12] width 41 height 12
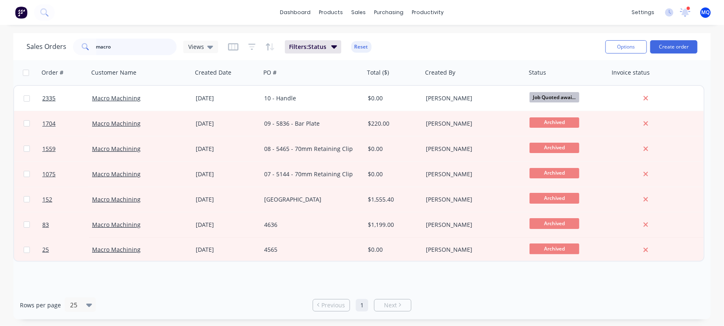
click at [136, 49] on input "macro" at bounding box center [136, 47] width 81 height 17
click at [124, 47] on input "macro" at bounding box center [136, 47] width 81 height 17
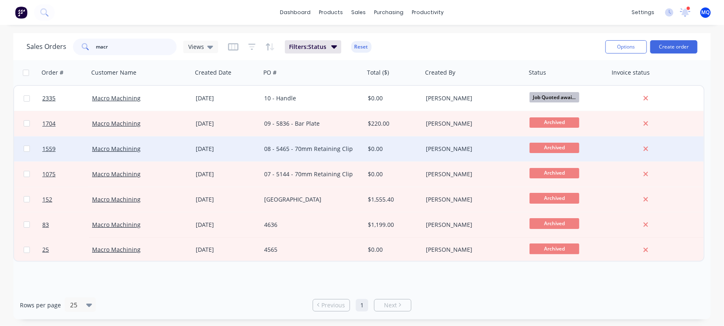
type input "macr"
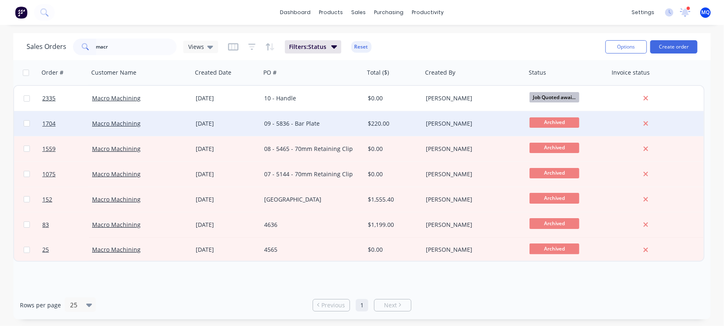
click at [274, 128] on div "09 - 5836 - Bar Plate" at bounding box center [313, 123] width 104 height 25
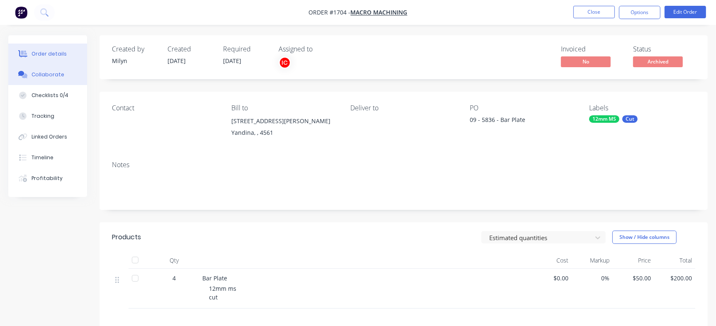
click at [60, 71] on div "Collaborate" at bounding box center [48, 74] width 33 height 7
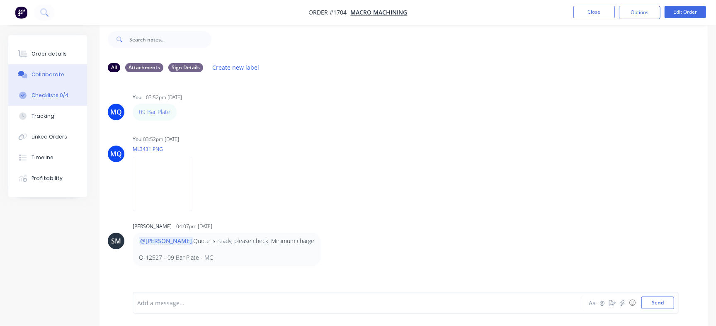
click at [33, 92] on div "Checklists 0/4" at bounding box center [50, 95] width 37 height 7
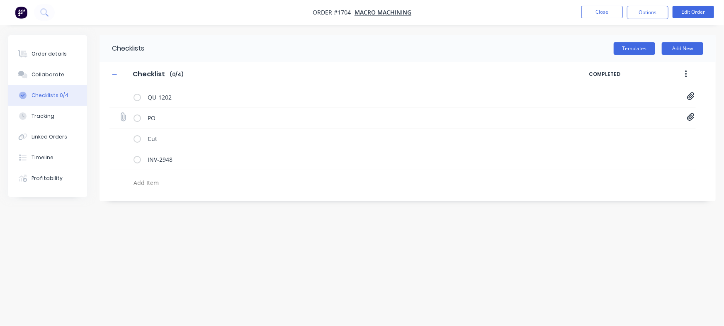
click at [687, 117] on icon at bounding box center [690, 117] width 7 height 8
click at [601, 134] on link "PO5836.pdf" at bounding box center [624, 135] width 97 height 9
click at [56, 80] on button "Collaborate" at bounding box center [47, 74] width 79 height 21
type textarea "x"
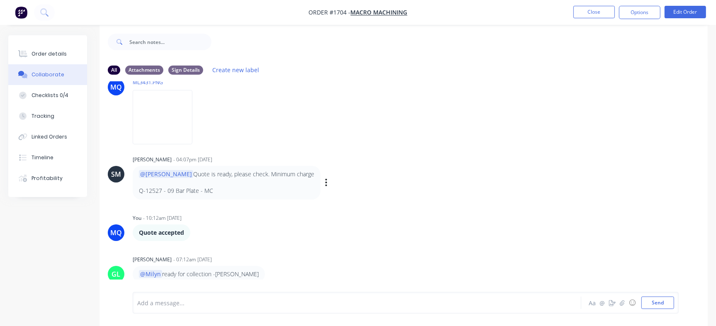
scroll to position [12, 0]
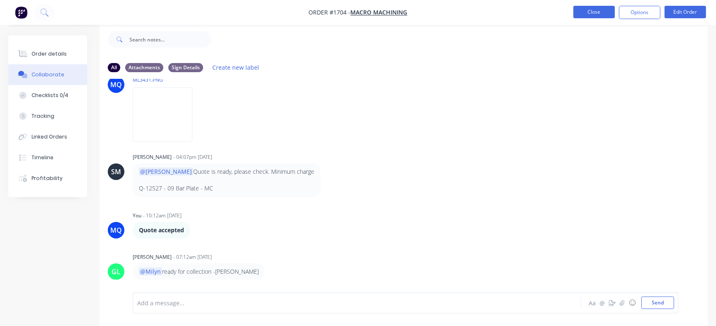
click at [587, 15] on button "Close" at bounding box center [594, 12] width 41 height 12
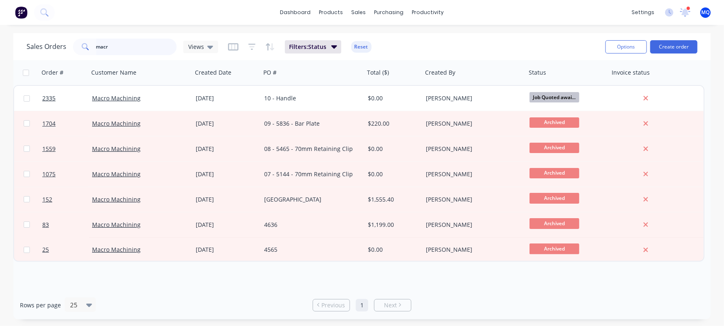
click at [151, 47] on input "macr" at bounding box center [136, 47] width 81 height 17
click at [197, 43] on span "Views" at bounding box center [196, 46] width 16 height 9
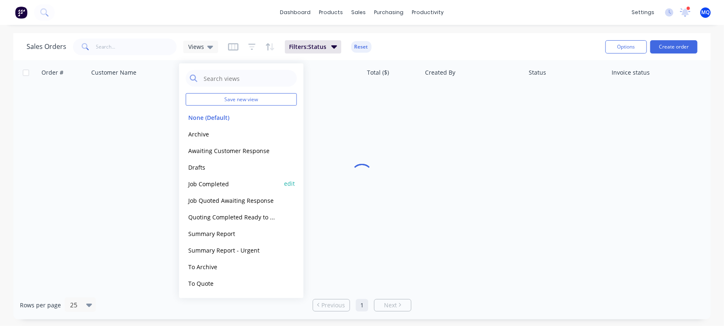
click at [234, 182] on button "Job Completed" at bounding box center [233, 184] width 95 height 10
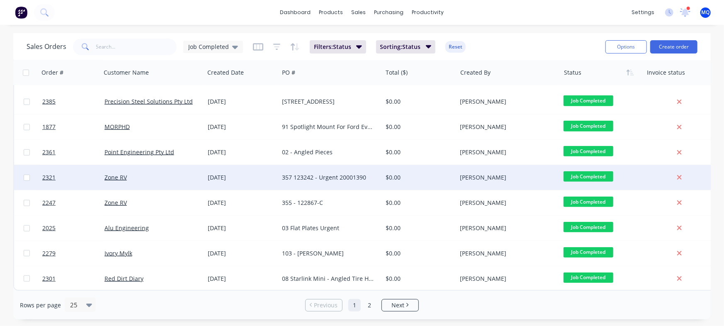
scroll to position [430, 0]
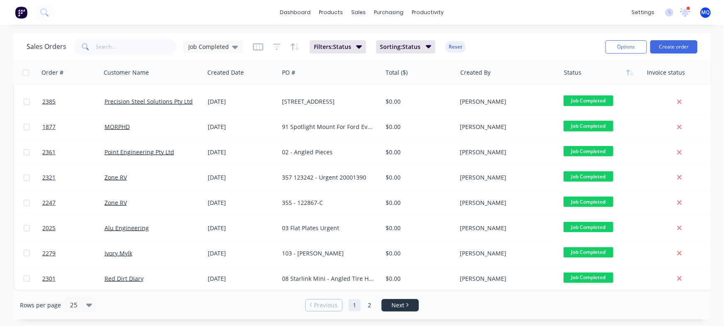
click at [407, 304] on icon "Next page" at bounding box center [408, 305] width 2 height 4
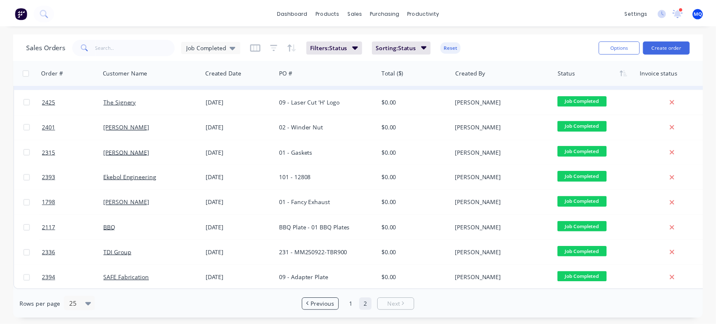
scroll to position [76, 0]
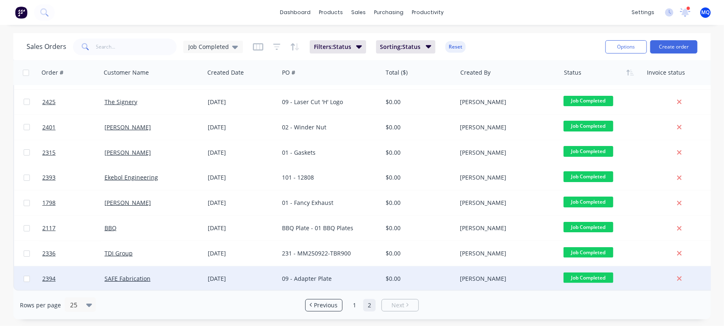
click at [355, 276] on div "09 - Adapter Plate" at bounding box center [328, 279] width 92 height 8
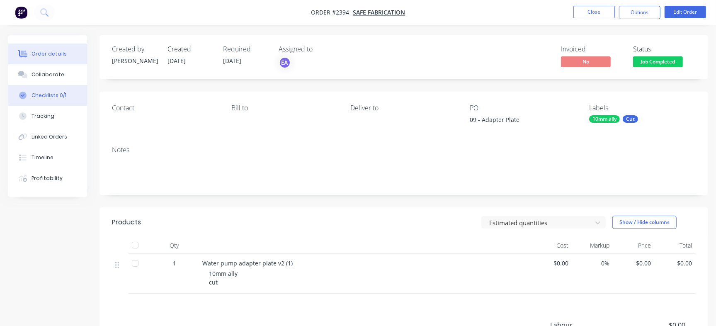
click at [40, 88] on button "Checklists 0/1" at bounding box center [47, 95] width 79 height 21
type textarea "x"
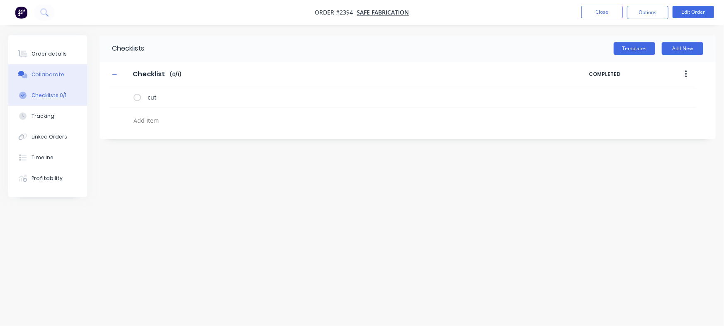
click at [52, 74] on div "Collaborate" at bounding box center [48, 74] width 33 height 7
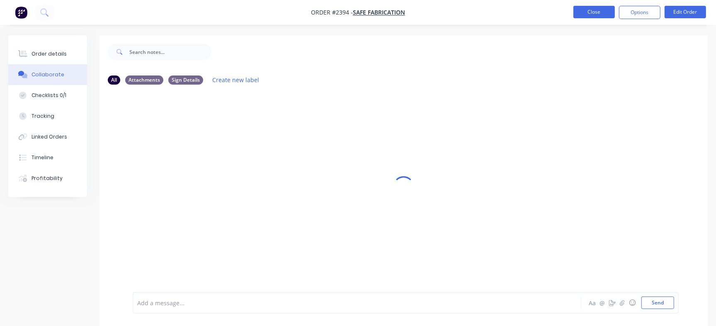
click at [592, 12] on button "Close" at bounding box center [594, 12] width 41 height 12
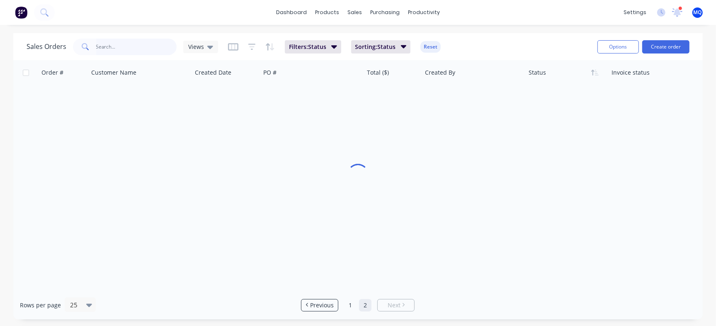
click at [136, 44] on input "text" at bounding box center [136, 47] width 81 height 17
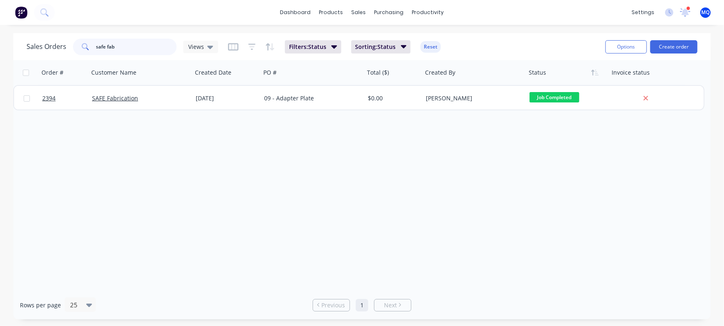
type input "safe fab"
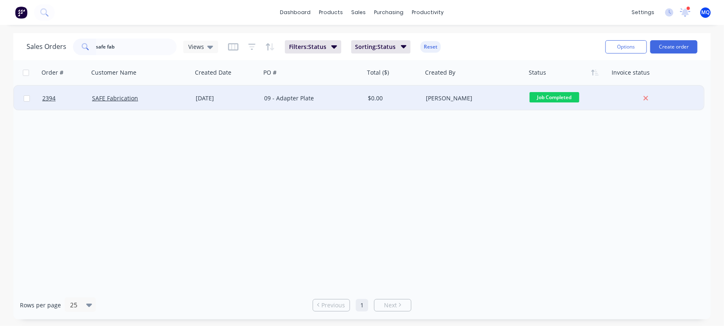
click at [276, 102] on div "09 - Adapter Plate" at bounding box center [310, 98] width 92 height 8
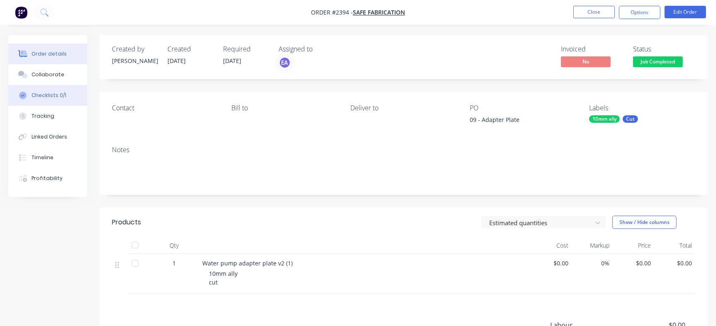
click at [75, 96] on button "Checklists 0/1" at bounding box center [47, 95] width 79 height 21
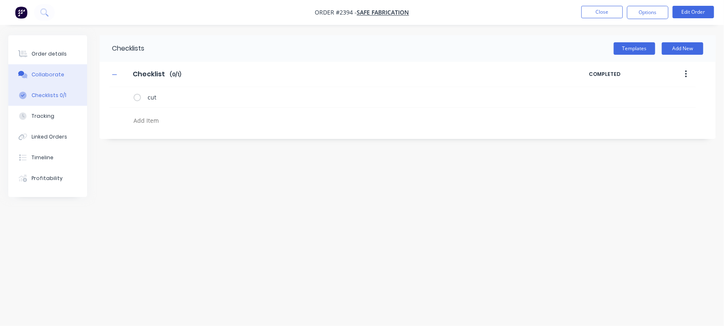
click at [73, 77] on button "Collaborate" at bounding box center [47, 74] width 79 height 21
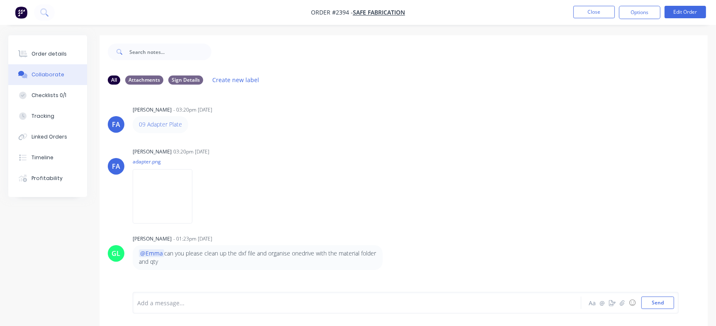
click at [61, 43] on div "Order details Collaborate Checklists 0/1 Tracking Linked Orders Timeline Profit…" at bounding box center [47, 116] width 79 height 162
click at [54, 50] on div "Order details" at bounding box center [49, 53] width 35 height 7
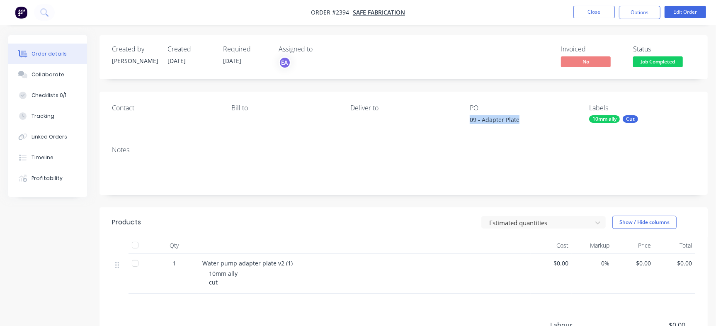
drag, startPoint x: 467, startPoint y: 118, endPoint x: 546, endPoint y: 117, distance: 79.2
click at [546, 117] on div "Contact [PERSON_NAME] to Deliver to PO 09 - Adapter Plate Labels 10mm ally Cut" at bounding box center [404, 116] width 608 height 48
copy div "09 - Adapter Plate"
click at [82, 100] on button "Checklists 0/1" at bounding box center [47, 95] width 79 height 21
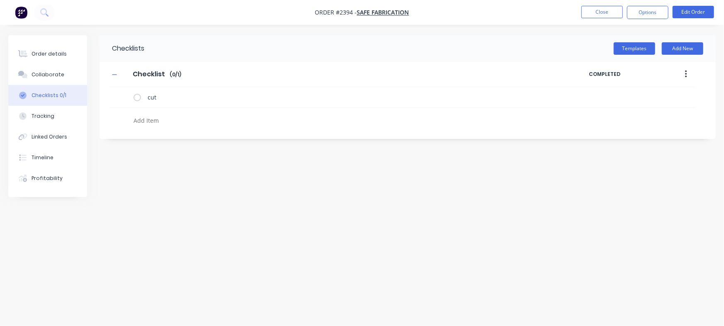
click at [166, 130] on div "Checklists Templates Add New Checklist Checklist Enter Checklist name ( 0 / 1 )…" at bounding box center [408, 87] width 616 height 104
click at [173, 124] on textarea at bounding box center [318, 120] width 377 height 12
paste textarea "INV-3089"
type textarea "x"
type textarea "INV-3089"
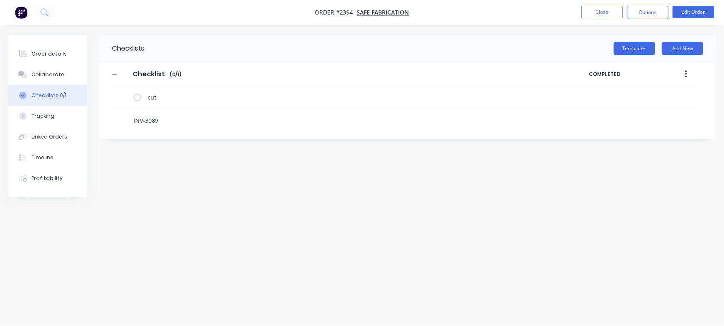
type textarea "x"
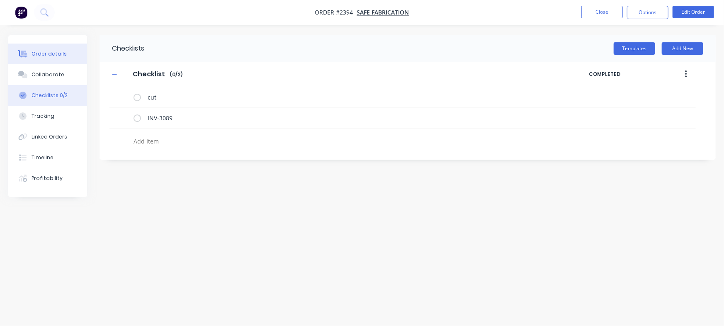
type textarea "x"
click at [47, 54] on div "Order details" at bounding box center [49, 53] width 35 height 7
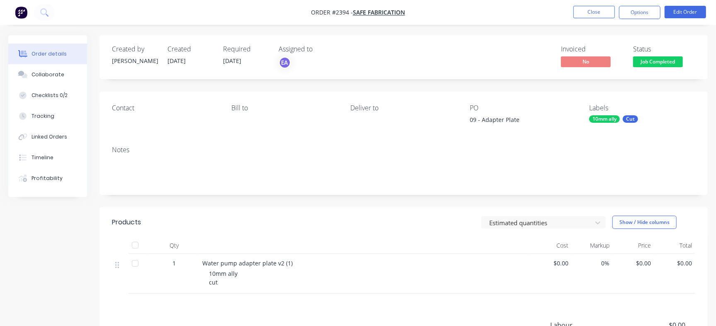
click at [657, 54] on span at bounding box center [658, 55] width 5 height 2
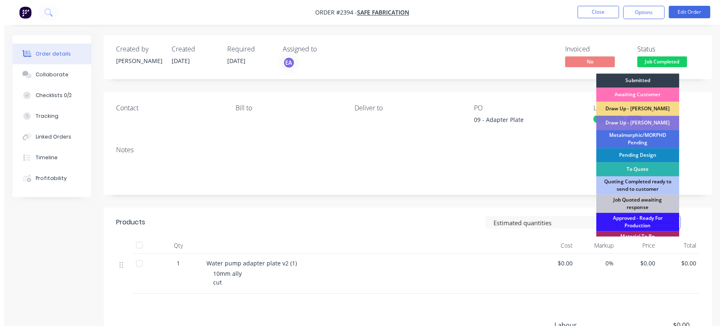
scroll to position [246, 0]
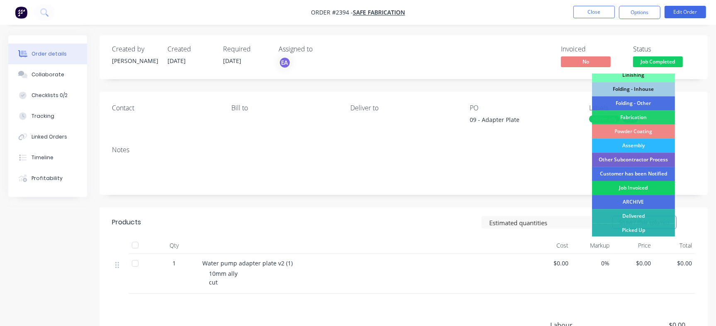
click at [641, 189] on div "Job Invoiced" at bounding box center [633, 188] width 83 height 14
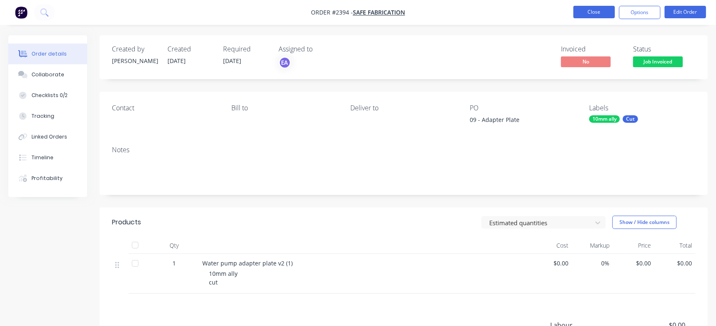
click at [591, 7] on button "Close" at bounding box center [594, 12] width 41 height 12
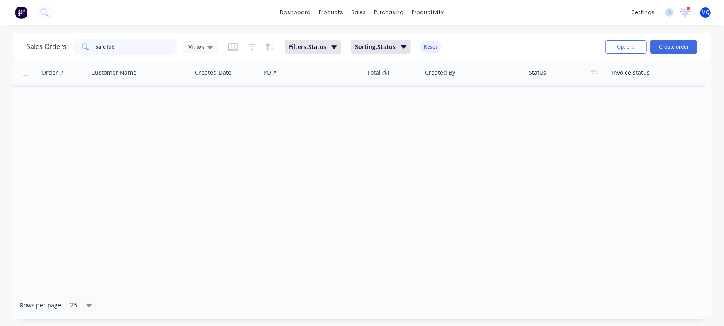
click at [141, 43] on input "safe fab" at bounding box center [136, 47] width 81 height 17
drag, startPoint x: 150, startPoint y: 44, endPoint x: 38, endPoint y: 44, distance: 112.4
click at [42, 44] on div "Sales Orders safe fab Views" at bounding box center [123, 47] width 192 height 17
click at [307, 184] on div "Order # Customer Name Created Date PO # Total ($) Created By Status Invoice sta…" at bounding box center [362, 175] width 698 height 231
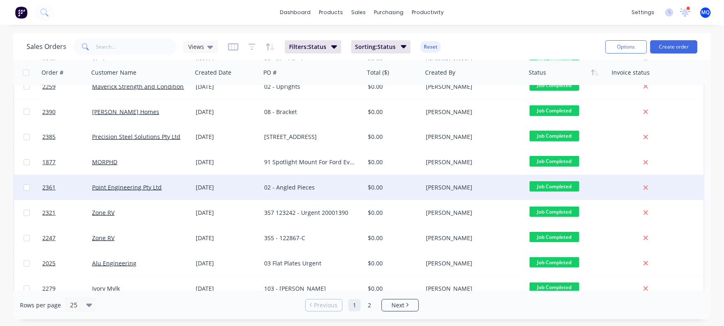
scroll to position [426, 0]
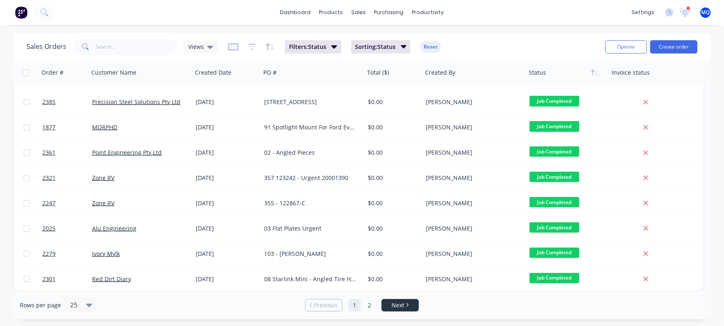
click at [414, 305] on link "Next" at bounding box center [400, 305] width 36 height 8
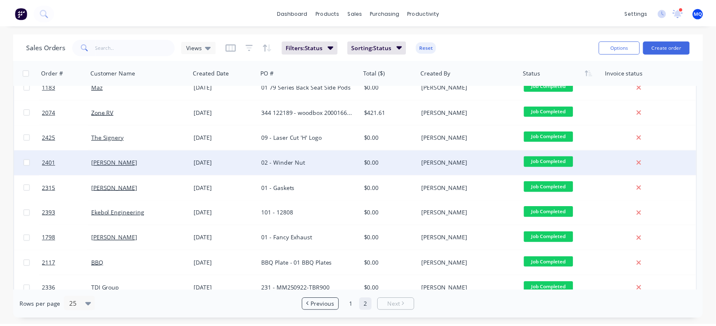
scroll to position [46, 0]
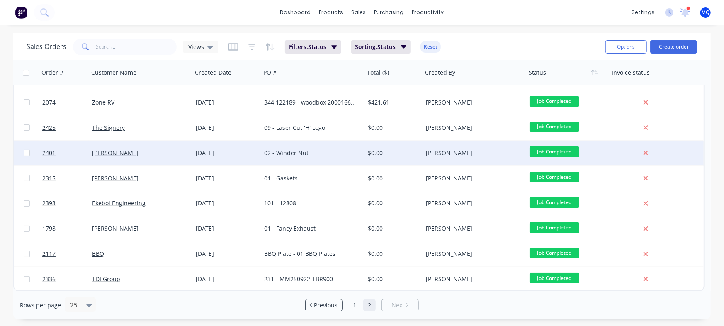
click at [332, 155] on div "02 - Winder Nut" at bounding box center [310, 153] width 92 height 8
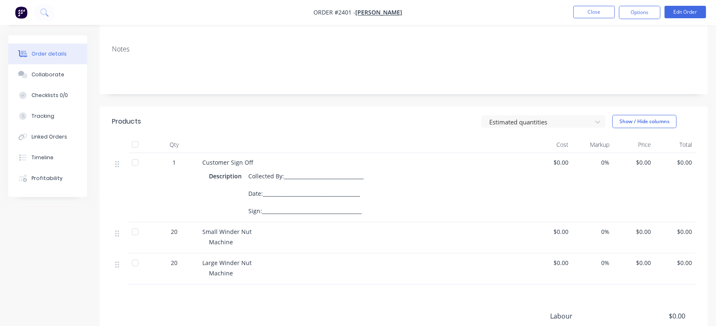
scroll to position [104, 0]
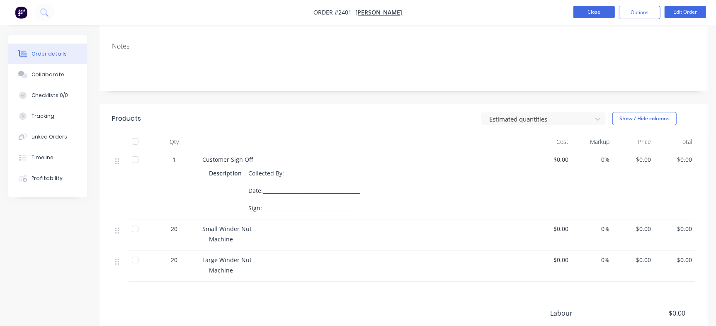
click at [593, 6] on button "Close" at bounding box center [594, 12] width 41 height 12
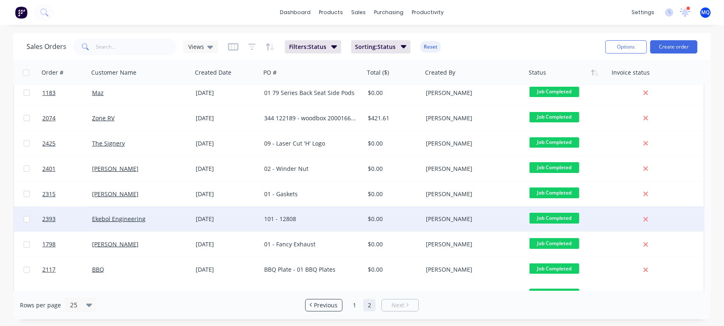
scroll to position [46, 0]
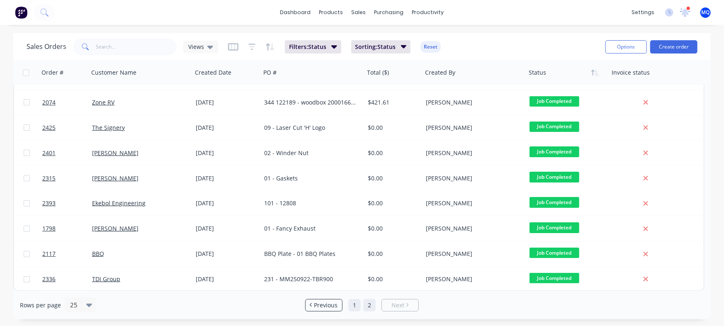
click at [354, 304] on link "1" at bounding box center [354, 305] width 12 height 12
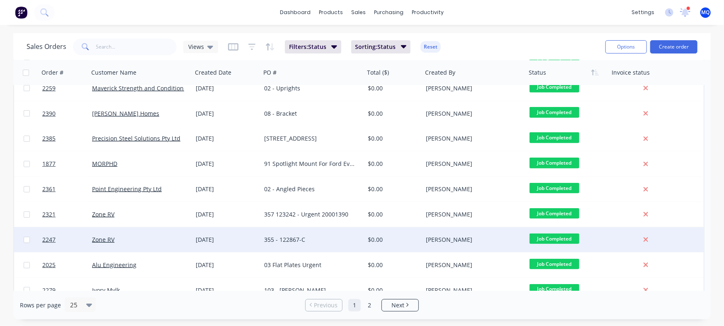
scroll to position [426, 0]
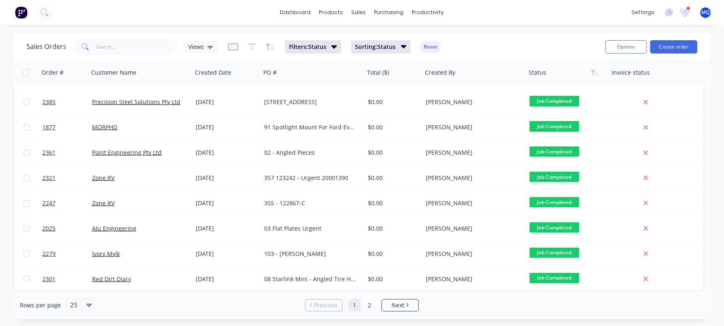
click at [211, 39] on div "Sales Orders Views" at bounding box center [123, 47] width 192 height 17
click at [211, 44] on icon at bounding box center [210, 46] width 6 height 9
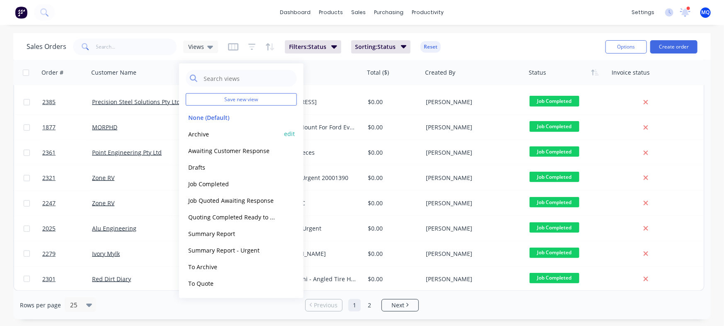
click at [192, 135] on button "Archive" at bounding box center [233, 134] width 95 height 10
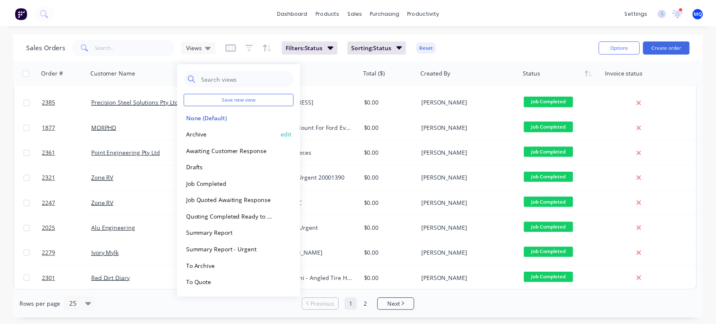
scroll to position [0, 0]
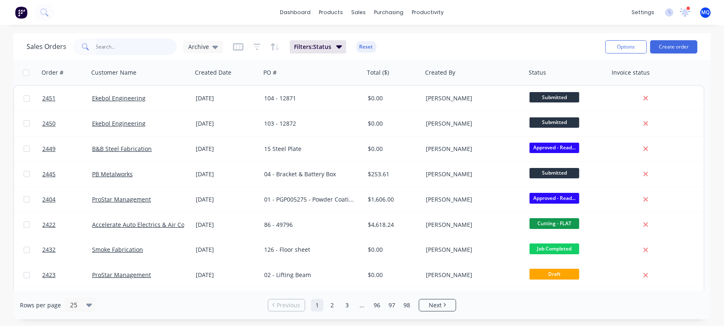
click at [110, 50] on input "text" at bounding box center [136, 47] width 81 height 17
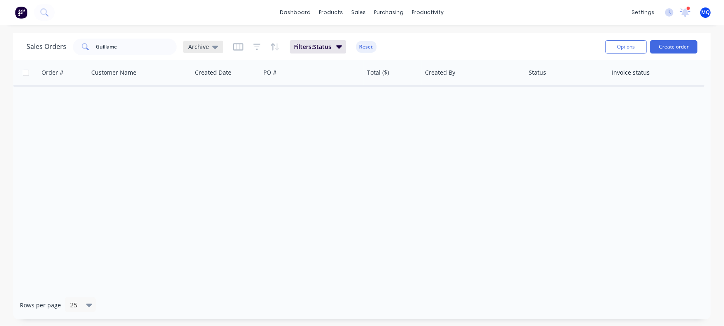
click at [194, 44] on span "Archive" at bounding box center [198, 46] width 21 height 9
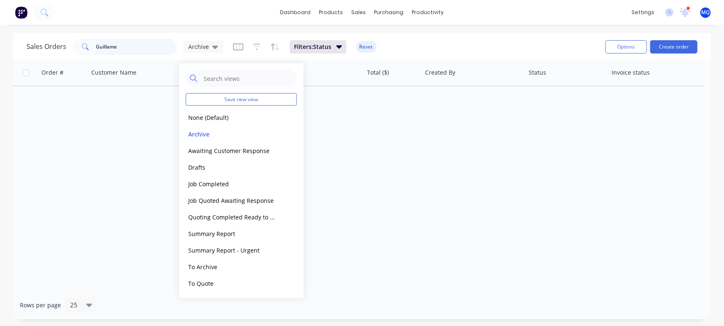
click at [107, 47] on input "Guillame" at bounding box center [136, 47] width 81 height 17
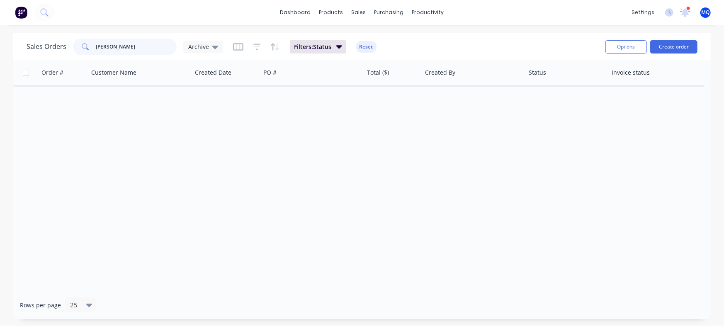
type input "[PERSON_NAME]"
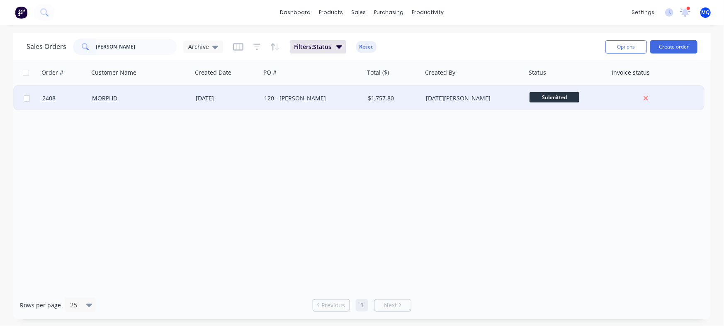
click at [313, 101] on div "120 - [PERSON_NAME]" at bounding box center [310, 98] width 92 height 8
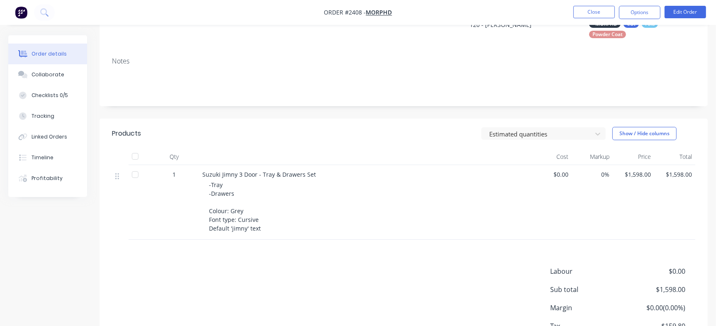
scroll to position [156, 0]
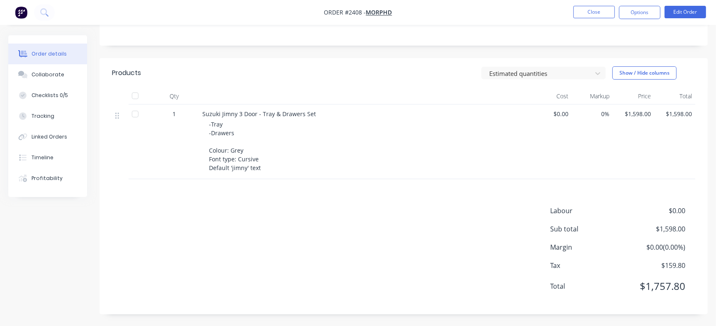
click at [451, 117] on div "Suzuki Jimny 3 Door - Tray & Drawers Set" at bounding box center [364, 113] width 325 height 9
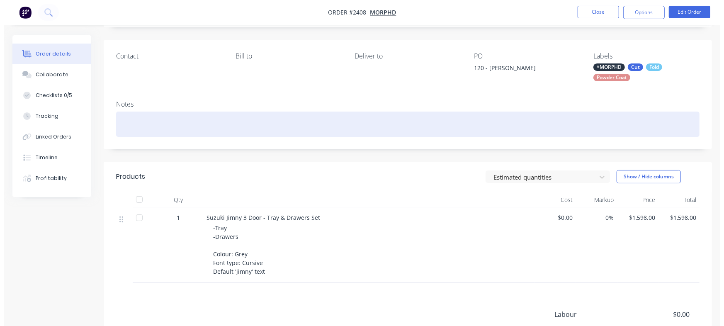
scroll to position [0, 0]
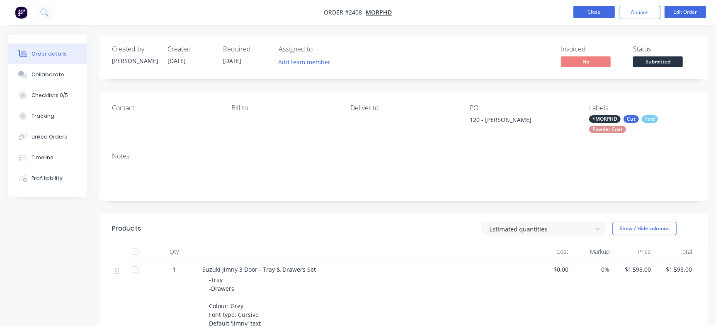
click at [607, 13] on button "Close" at bounding box center [594, 12] width 41 height 12
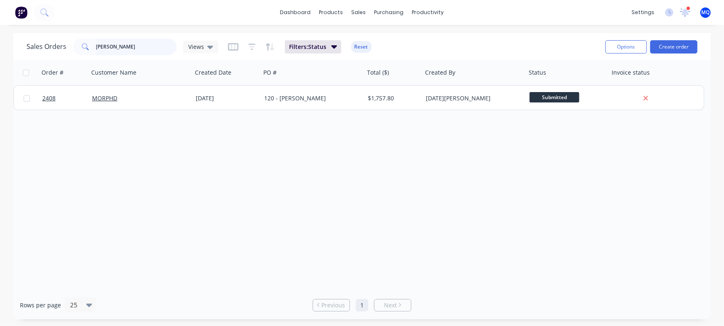
click at [127, 42] on input "[PERSON_NAME]" at bounding box center [136, 47] width 81 height 17
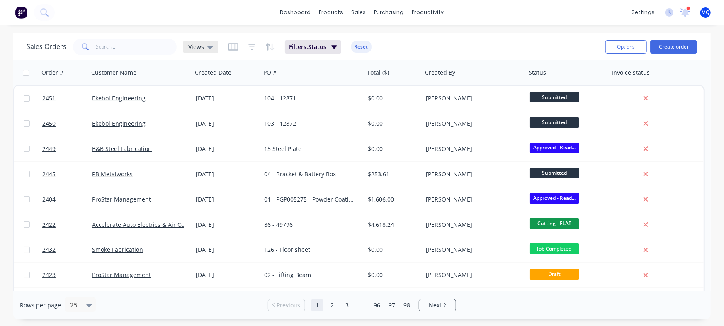
click at [192, 49] on span "Views" at bounding box center [196, 46] width 16 height 9
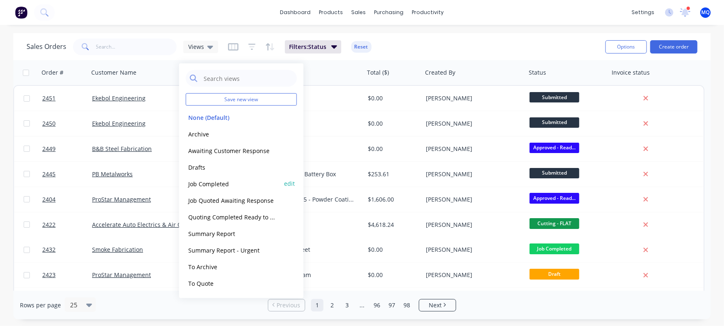
click at [224, 185] on button "Job Completed" at bounding box center [233, 184] width 95 height 10
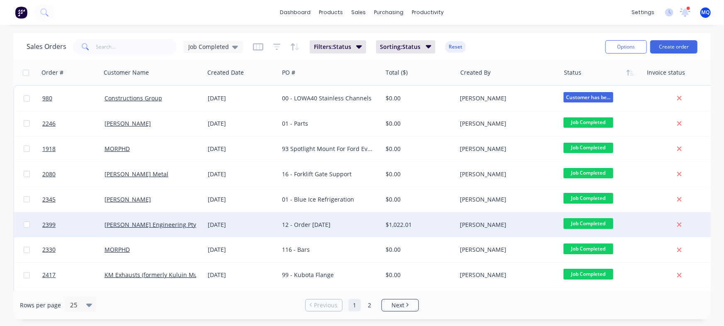
click at [311, 226] on div "12 - Order [DATE]" at bounding box center [328, 225] width 92 height 8
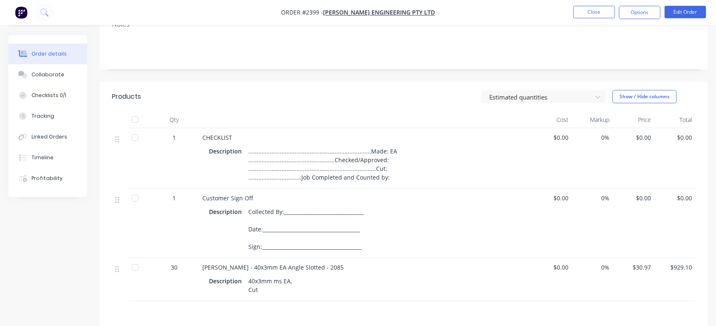
scroll to position [207, 0]
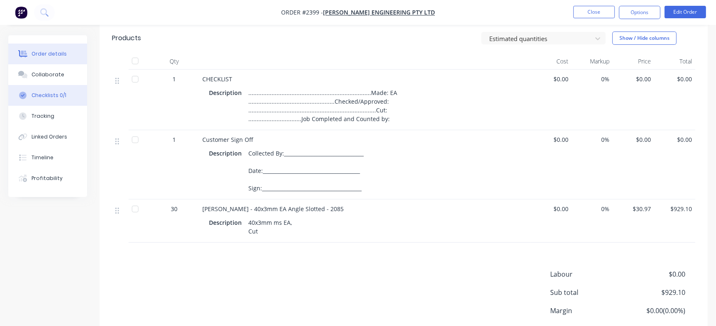
click at [79, 103] on button "Checklists 0/1" at bounding box center [47, 95] width 79 height 21
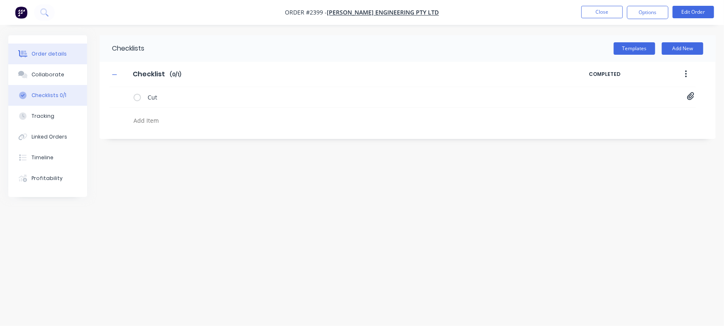
click at [72, 51] on button "Order details" at bounding box center [47, 54] width 79 height 21
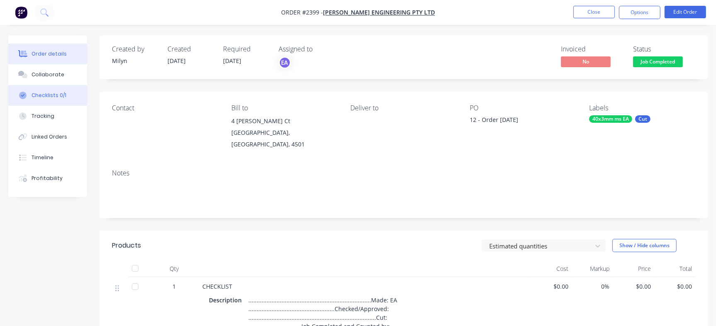
click at [48, 97] on div "Checklists 0/1" at bounding box center [49, 95] width 35 height 7
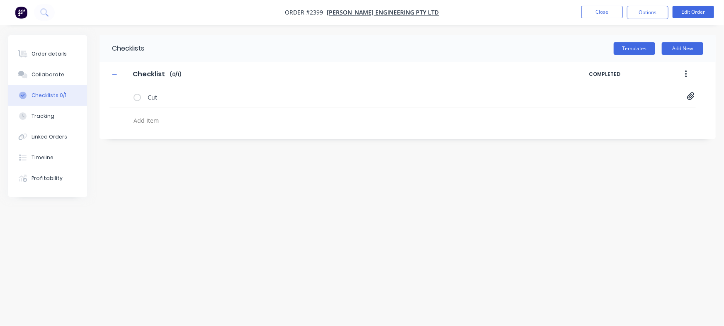
click at [175, 123] on textarea at bounding box center [318, 120] width 377 height 12
type textarea "x"
paste textarea "INV-3089"
type textarea "INV-3089"
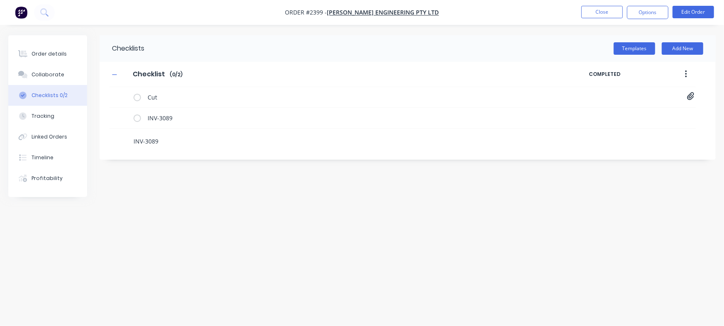
type textarea "x"
click at [188, 189] on div "Checklists Templates Add New Checklist Checklist Enter Checklist name ( 0 / 2 )…" at bounding box center [362, 147] width 708 height 224
click at [43, 44] on button "Order details" at bounding box center [47, 54] width 79 height 21
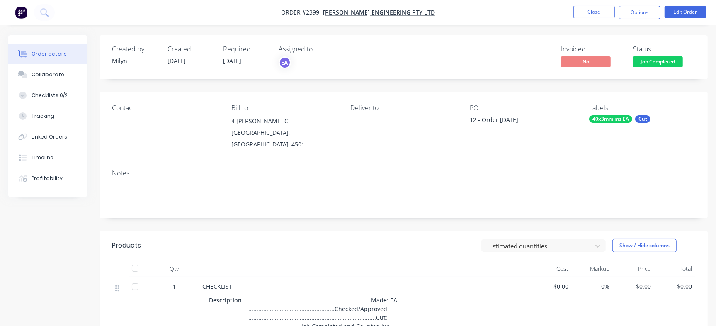
click at [677, 61] on span "Job Completed" at bounding box center [658, 61] width 50 height 10
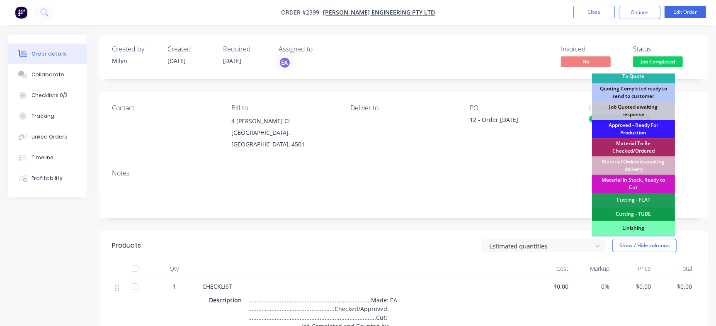
scroll to position [246, 0]
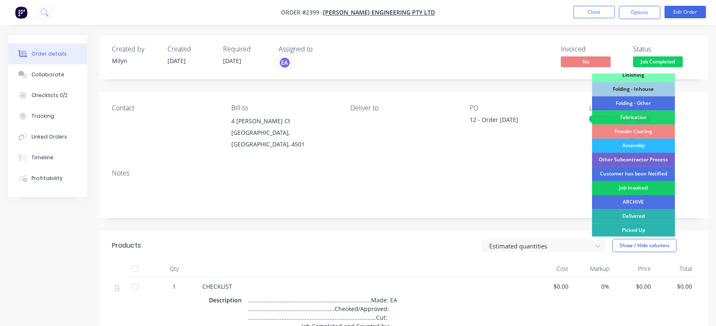
click at [636, 182] on div "Job Invoiced" at bounding box center [633, 188] width 83 height 14
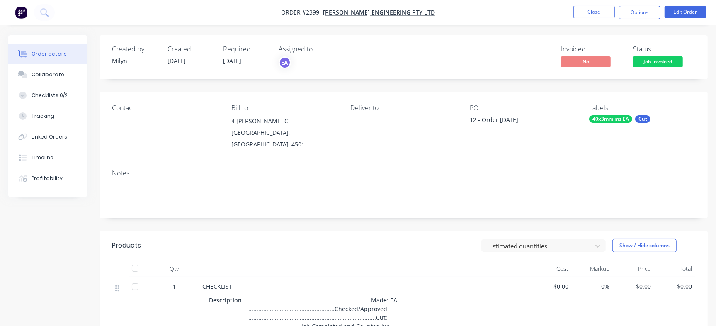
click at [654, 67] on span "Job Invoiced" at bounding box center [658, 61] width 50 height 10
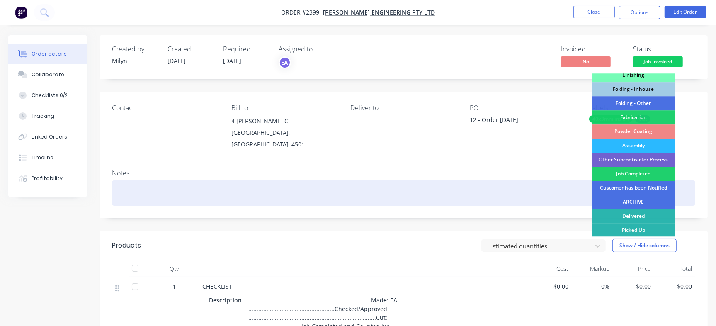
click at [638, 175] on div "Job Completed" at bounding box center [633, 174] width 83 height 14
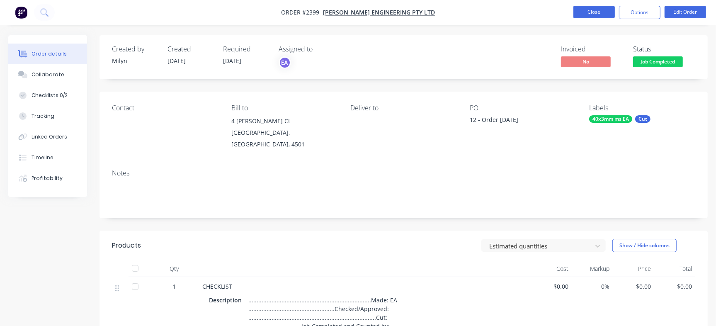
click at [601, 7] on button "Close" at bounding box center [594, 12] width 41 height 12
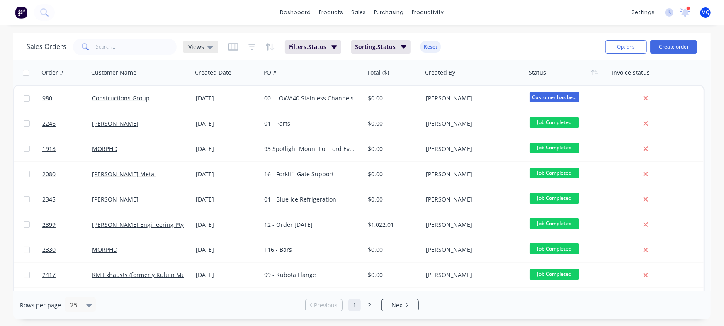
click at [207, 44] on icon at bounding box center [210, 46] width 6 height 9
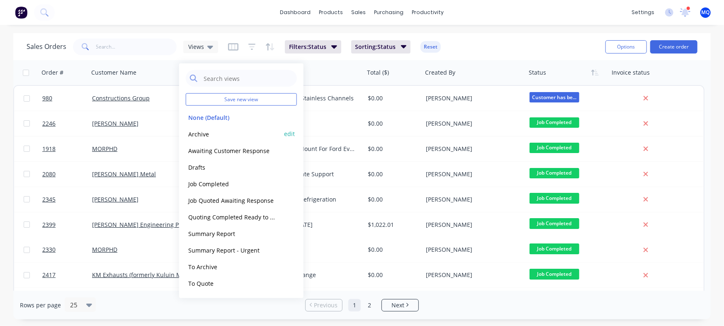
click at [223, 131] on button "Archive" at bounding box center [233, 134] width 95 height 10
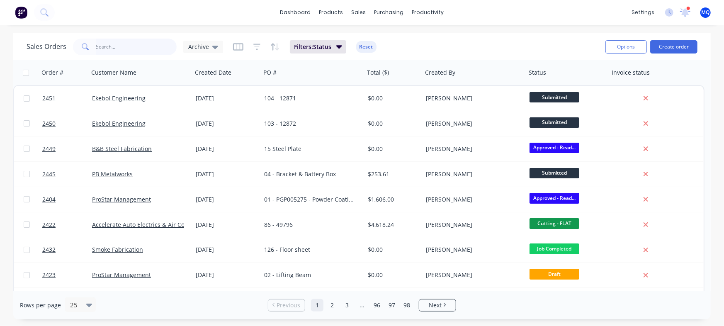
click at [146, 44] on input "text" at bounding box center [136, 47] width 81 height 17
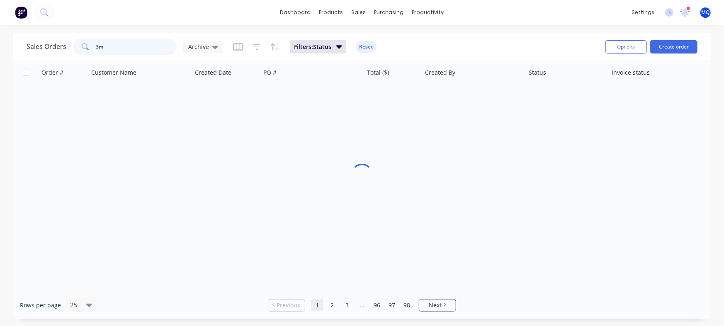
type input "3"
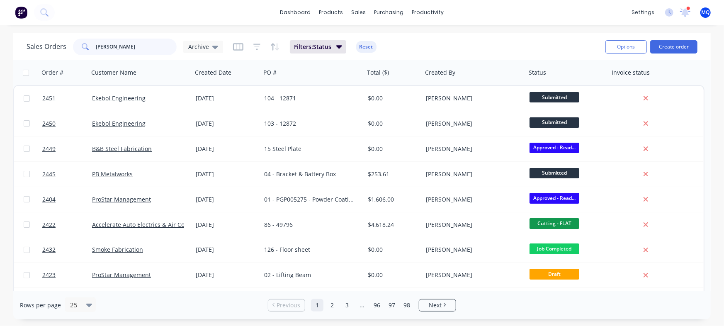
type input "[PERSON_NAME]"
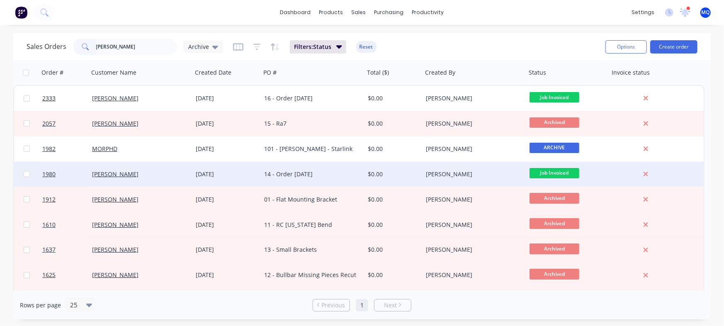
click at [321, 174] on div "14 - Order [DATE]" at bounding box center [310, 174] width 92 height 8
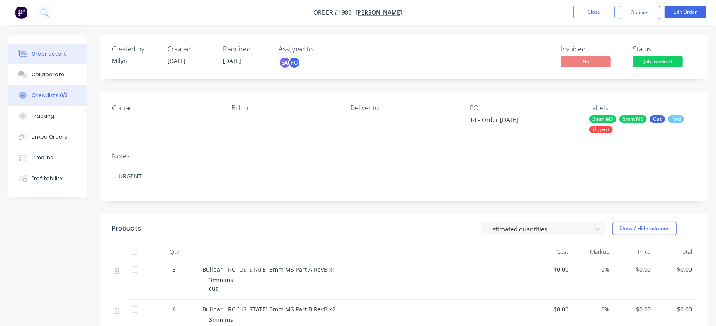
click at [60, 96] on div "Checklists 0/3" at bounding box center [50, 95] width 36 height 7
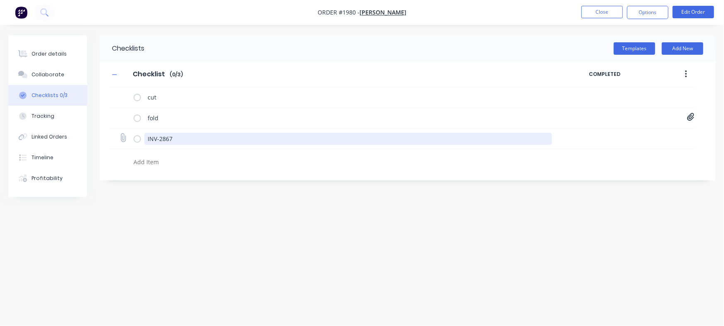
click at [190, 142] on textarea "INV-2867" at bounding box center [348, 139] width 408 height 12
drag, startPoint x: 209, startPoint y: 141, endPoint x: 82, endPoint y: 108, distance: 131.1
click at [46, 114] on div "Order details Collaborate Checklists 0/3 Tracking Linked Orders Timeline Profit…" at bounding box center [362, 147] width 724 height 224
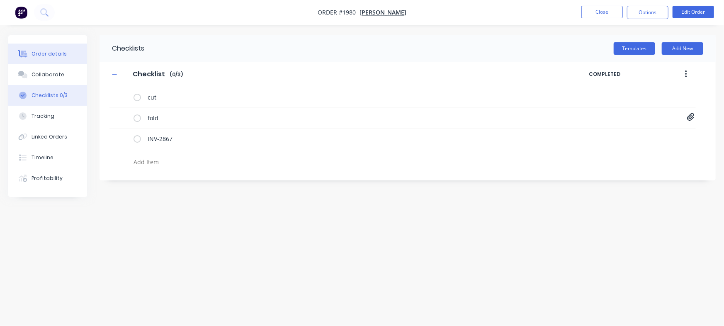
type textarea "x"
click at [49, 54] on div "Order details" at bounding box center [49, 53] width 35 height 7
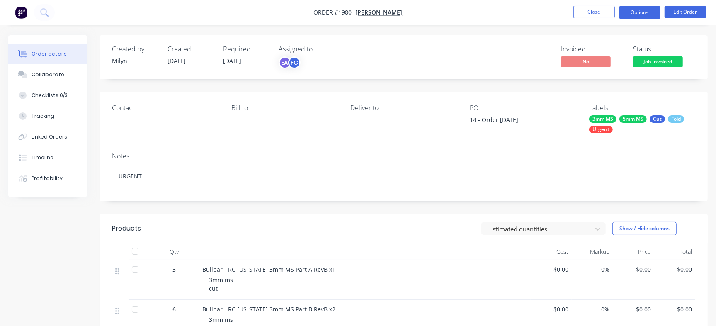
click at [650, 12] on button "Options" at bounding box center [639, 12] width 41 height 13
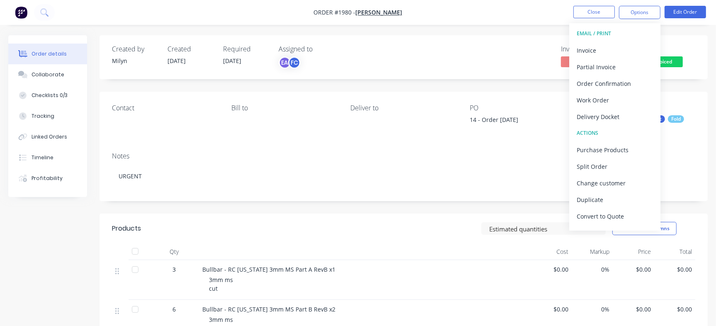
scroll to position [12, 0]
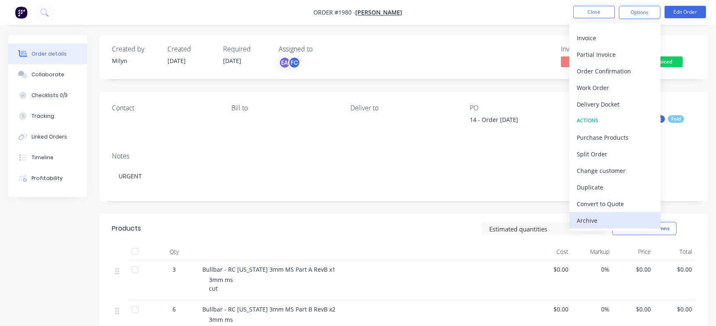
click at [627, 215] on div "Archive" at bounding box center [615, 220] width 76 height 12
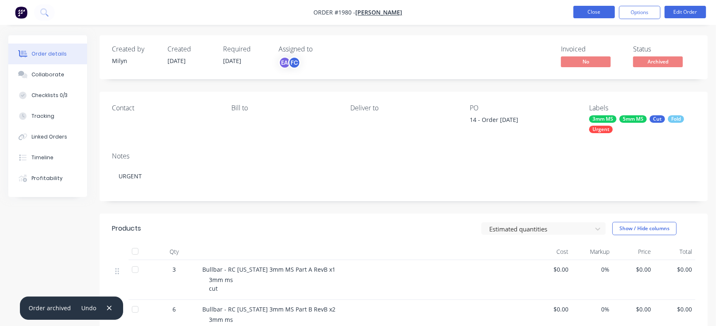
click at [592, 12] on button "Close" at bounding box center [594, 12] width 41 height 12
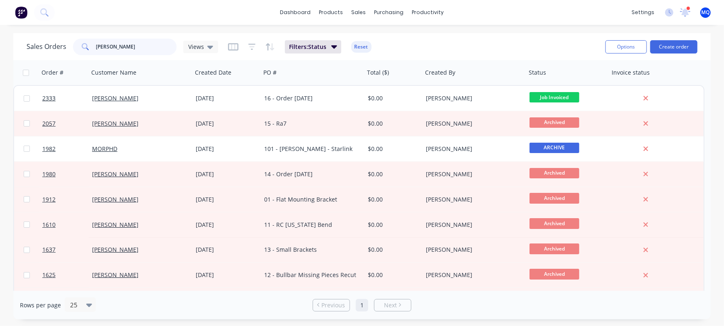
click at [141, 47] on input "[PERSON_NAME]" at bounding box center [136, 47] width 81 height 17
type input "ra7"
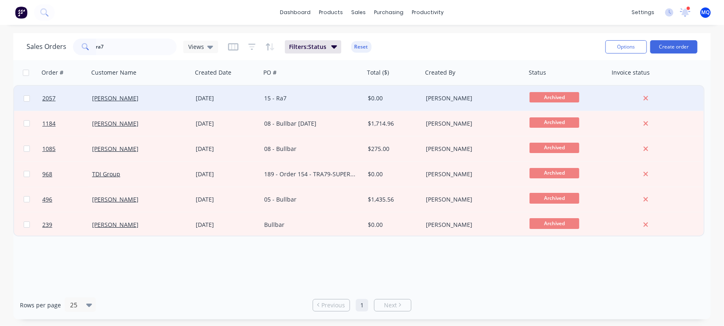
click at [308, 97] on div "15 - Ra7" at bounding box center [310, 98] width 92 height 8
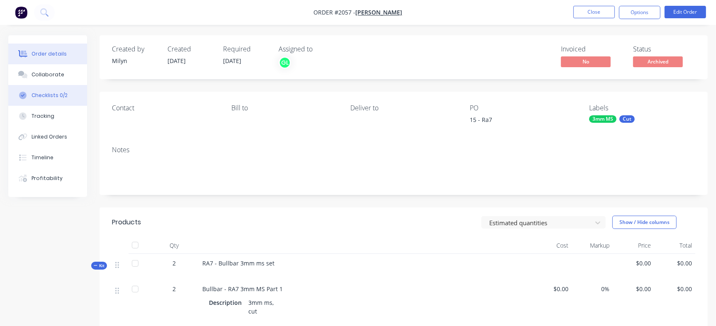
click at [72, 95] on button "Checklists 0/2" at bounding box center [47, 95] width 79 height 21
type textarea "x"
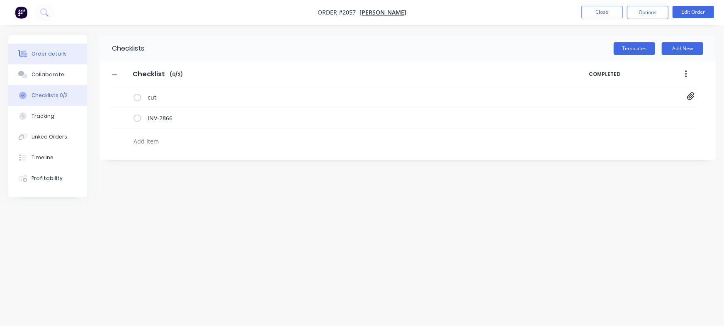
click at [54, 54] on div "Order details" at bounding box center [49, 53] width 35 height 7
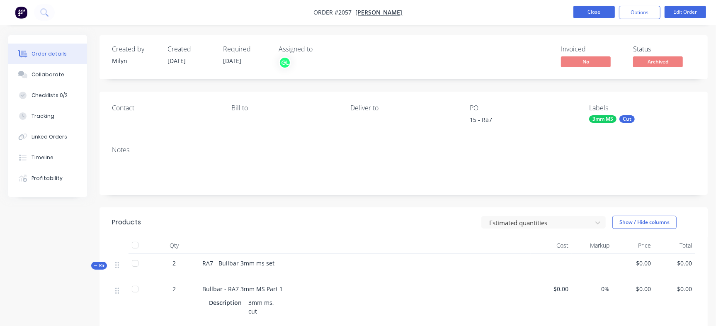
click at [605, 12] on button "Close" at bounding box center [594, 12] width 41 height 12
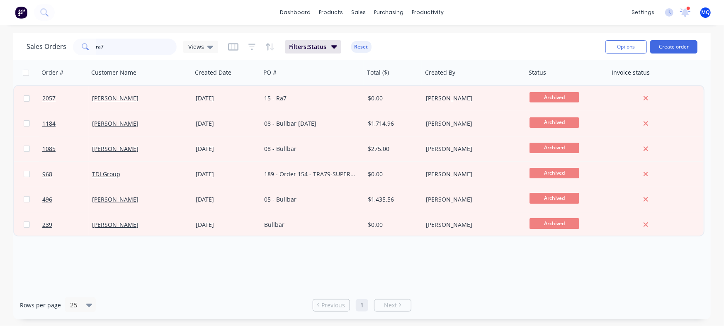
click at [127, 46] on input "ra7" at bounding box center [136, 47] width 81 height 17
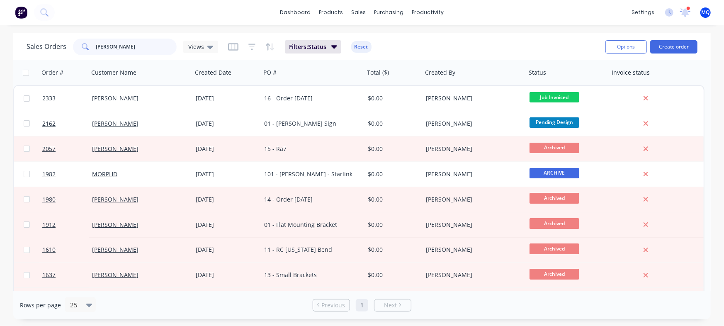
type input "[PERSON_NAME]"
click at [684, 14] on icon at bounding box center [685, 11] width 7 height 7
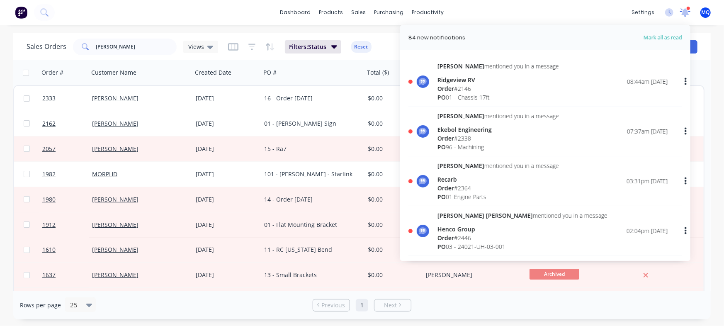
click at [689, 12] on icon at bounding box center [685, 12] width 11 height 9
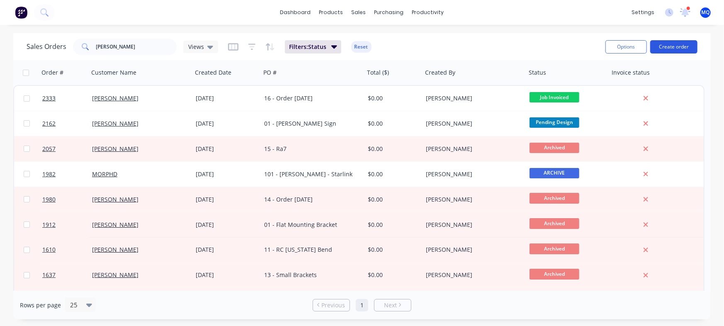
click at [682, 46] on button "Create order" at bounding box center [673, 46] width 47 height 13
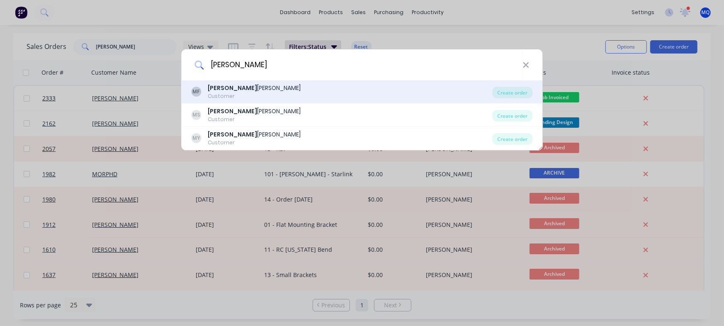
type input "[PERSON_NAME]"
click at [297, 97] on div "[PERSON_NAME] Customer" at bounding box center [342, 92] width 301 height 16
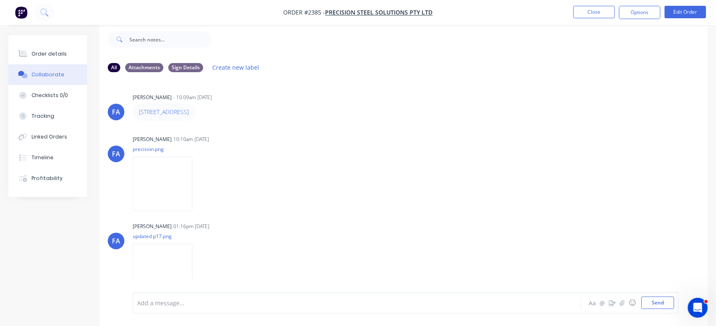
scroll to position [284, 0]
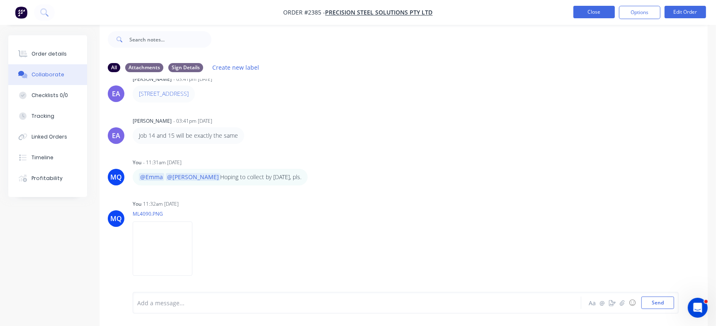
click at [577, 14] on button "Close" at bounding box center [594, 12] width 41 height 12
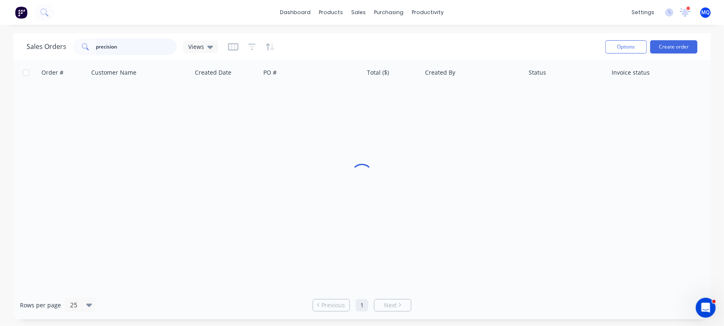
click at [139, 44] on input "precision" at bounding box center [136, 47] width 81 height 17
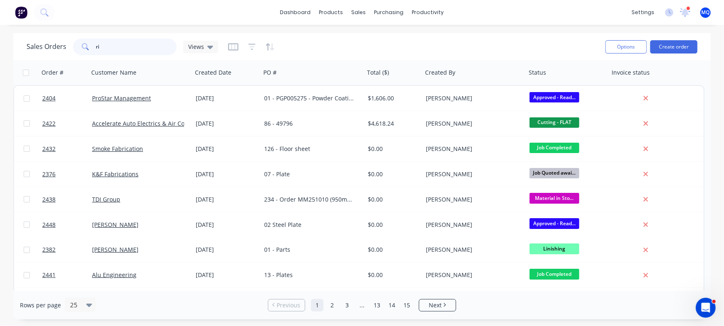
click at [122, 51] on input "ri" at bounding box center [136, 47] width 81 height 17
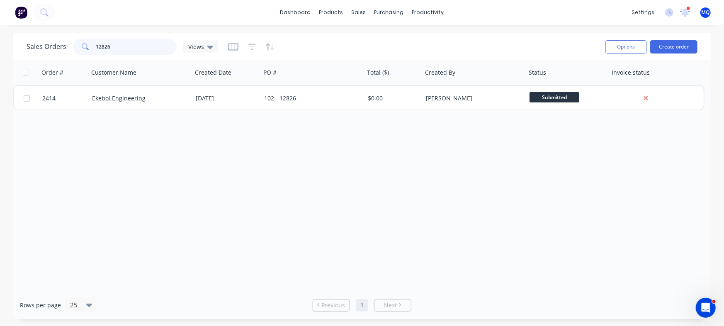
click at [133, 48] on input "12826" at bounding box center [136, 47] width 81 height 17
type input "accelerate"
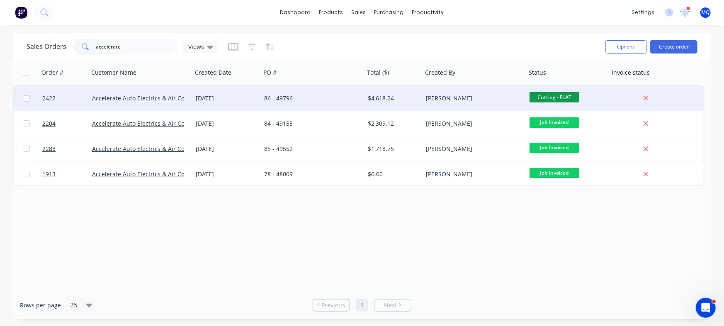
click at [347, 107] on div "86 - 49796" at bounding box center [313, 98] width 104 height 25
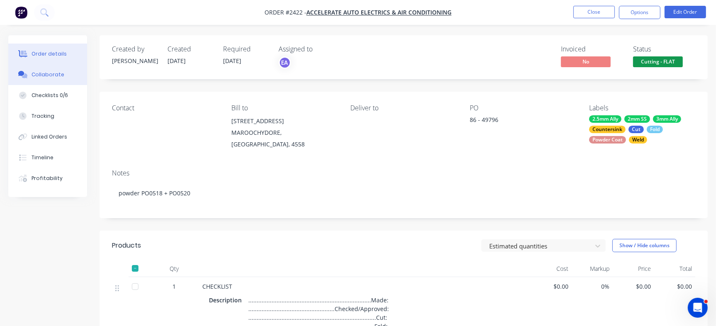
click at [58, 83] on button "Collaborate" at bounding box center [47, 74] width 79 height 21
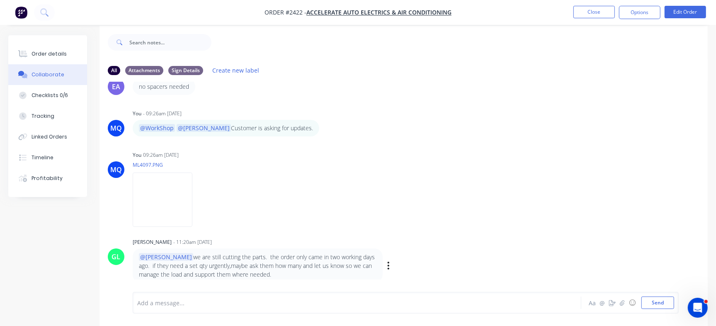
scroll to position [12, 0]
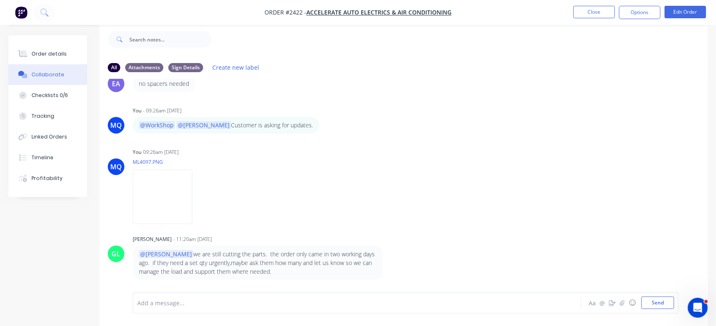
drag, startPoint x: 593, startPoint y: 63, endPoint x: 596, endPoint y: 44, distance: 19.2
click at [593, 63] on div "All Attachments Sign Details Create new label" at bounding box center [404, 67] width 592 height 11
click at [595, 17] on button "Close" at bounding box center [594, 12] width 41 height 12
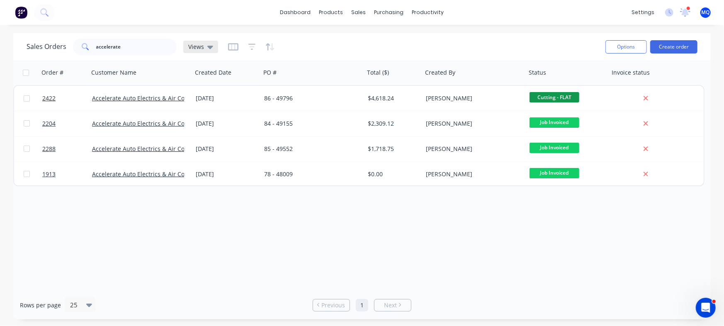
click at [200, 46] on span "Views" at bounding box center [196, 46] width 16 height 9
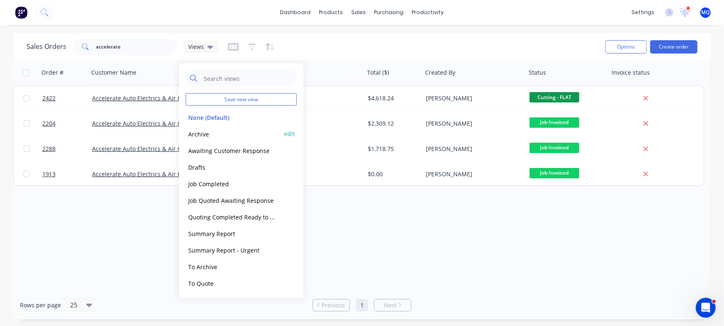
click at [190, 131] on button "Archive" at bounding box center [233, 134] width 95 height 10
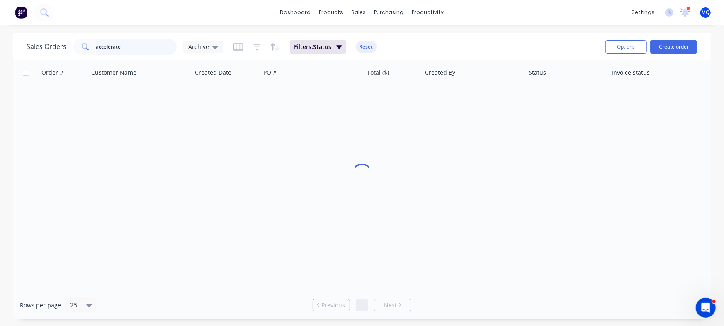
click at [141, 50] on input "accelerate" at bounding box center [136, 47] width 81 height 17
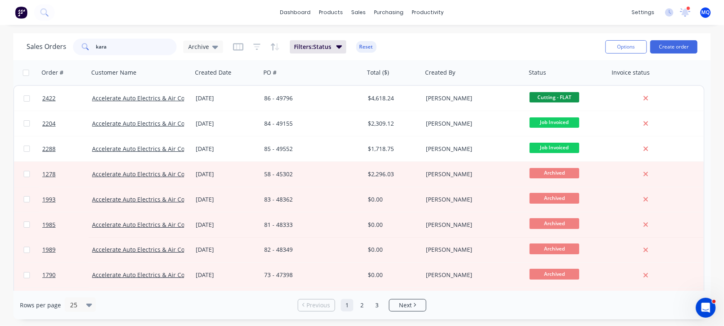
type input "kara"
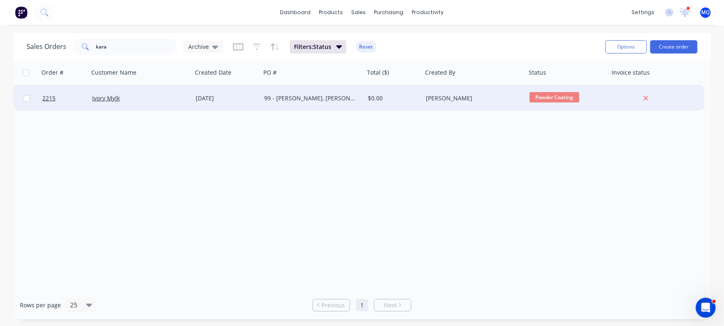
click at [307, 95] on div "99 - [PERSON_NAME], [PERSON_NAME], & [PERSON_NAME]" at bounding box center [310, 98] width 92 height 8
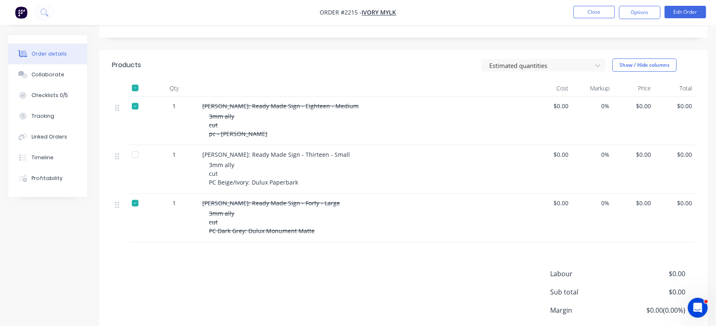
scroll to position [207, 0]
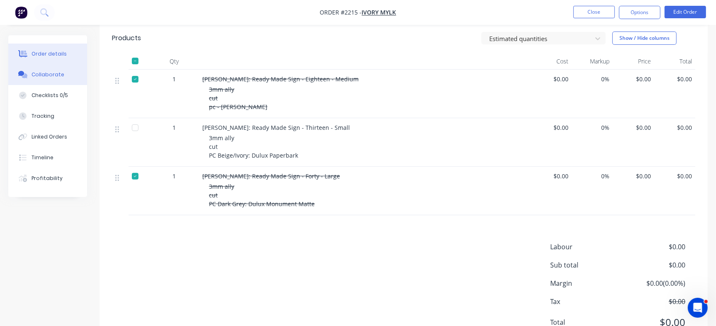
click at [68, 75] on button "Collaborate" at bounding box center [47, 74] width 79 height 21
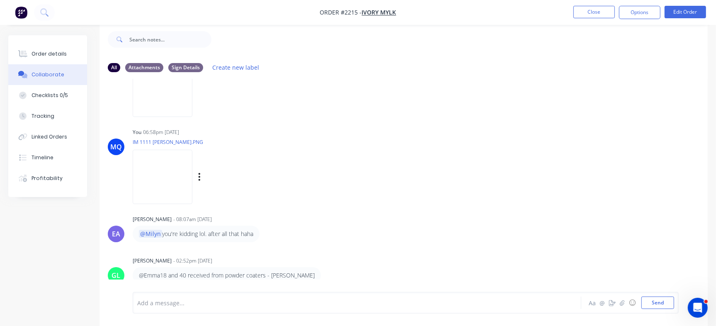
scroll to position [1436, 0]
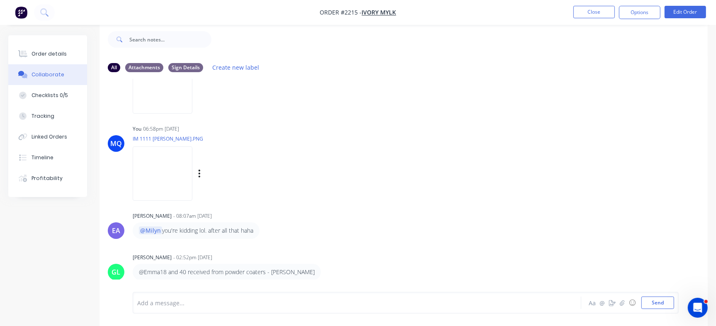
click at [168, 168] on img at bounding box center [163, 173] width 60 height 54
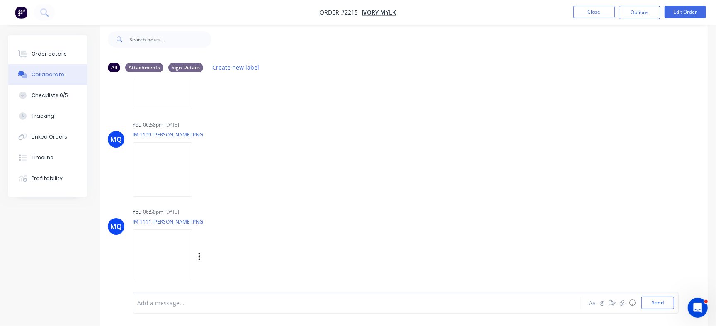
scroll to position [1385, 0]
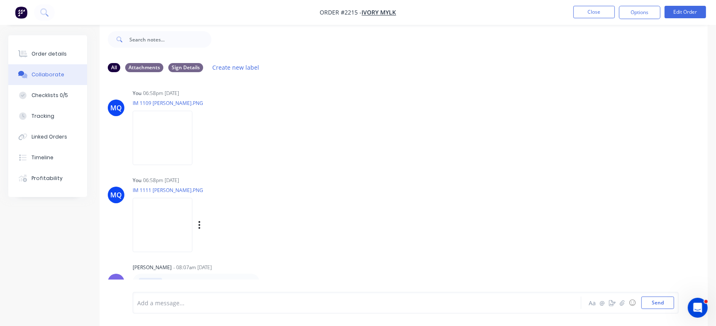
click at [163, 228] on img at bounding box center [163, 225] width 60 height 54
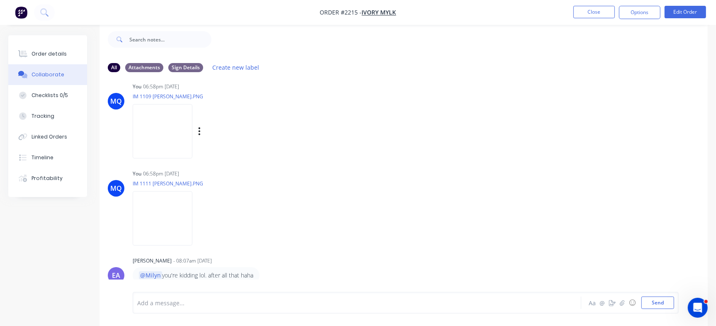
scroll to position [1332, 0]
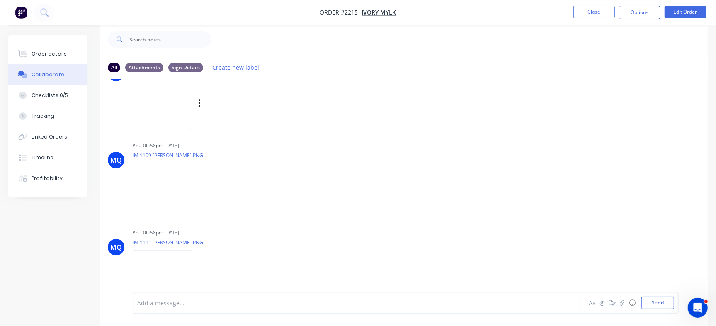
click at [146, 95] on img at bounding box center [163, 103] width 60 height 54
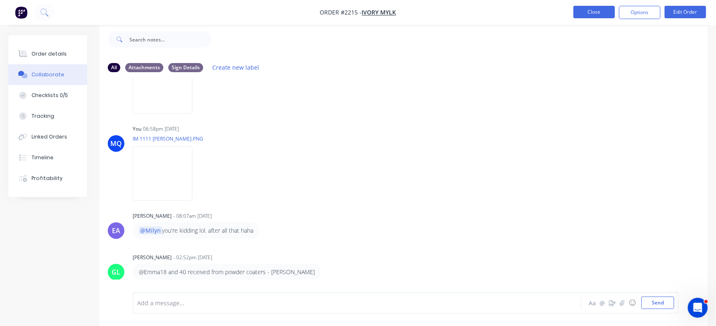
click at [586, 11] on button "Close" at bounding box center [594, 12] width 41 height 12
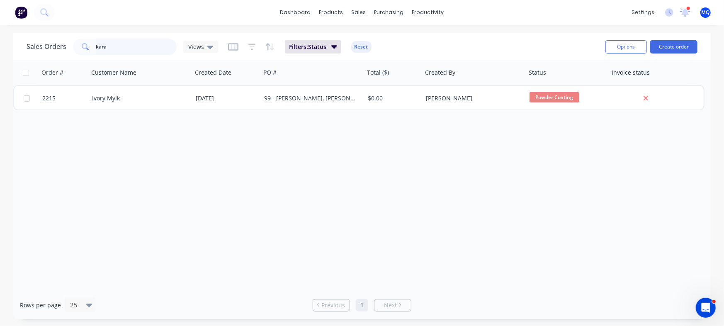
click at [150, 45] on input "kara" at bounding box center [136, 47] width 81 height 17
type input "accelerate"
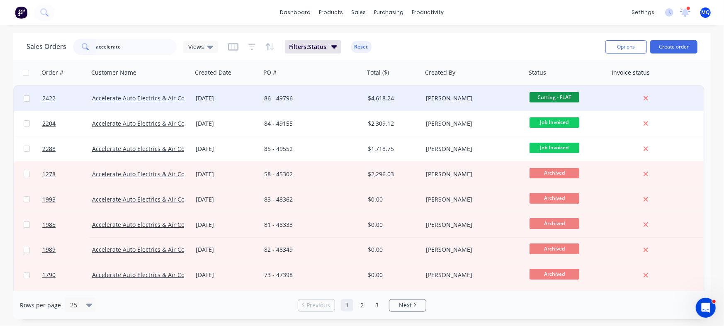
click at [331, 100] on div "86 - 49796" at bounding box center [310, 98] width 92 height 8
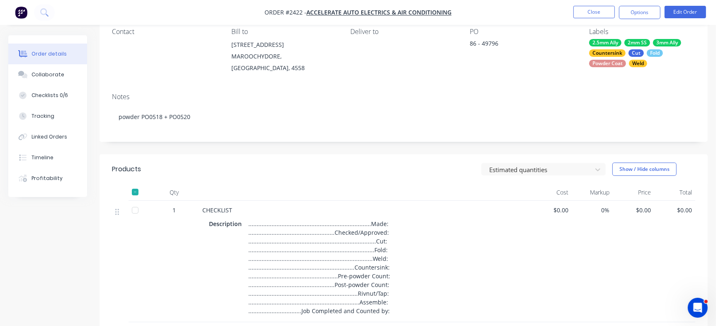
scroll to position [156, 0]
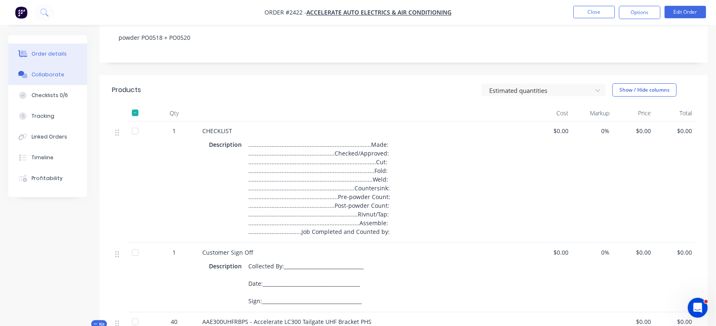
click at [23, 70] on button "Collaborate" at bounding box center [47, 74] width 79 height 21
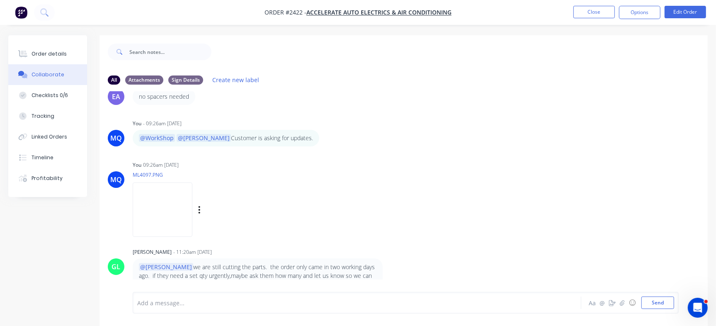
scroll to position [157, 0]
